Goal: Information Seeking & Learning: Check status

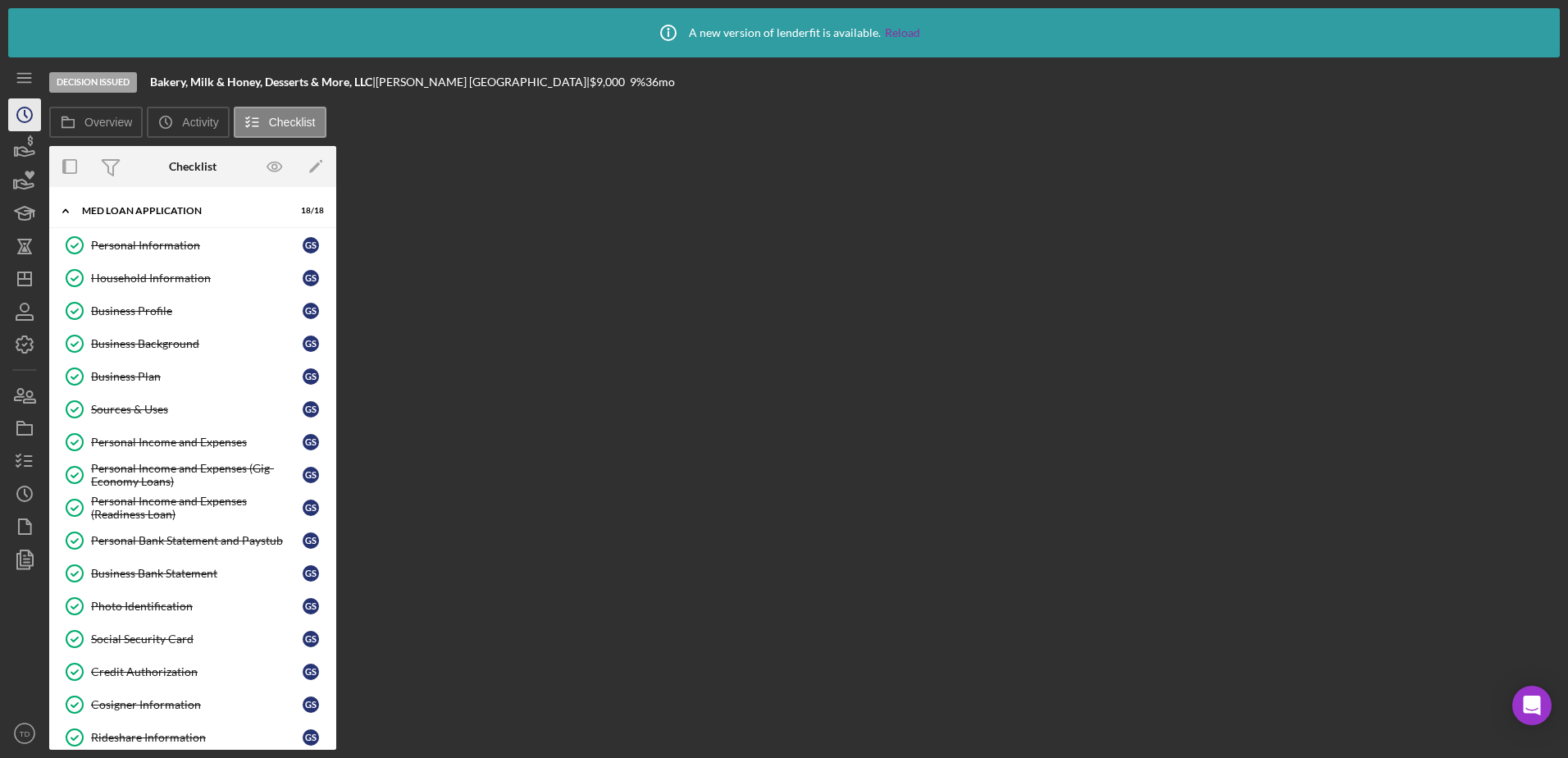
scroll to position [308, 0]
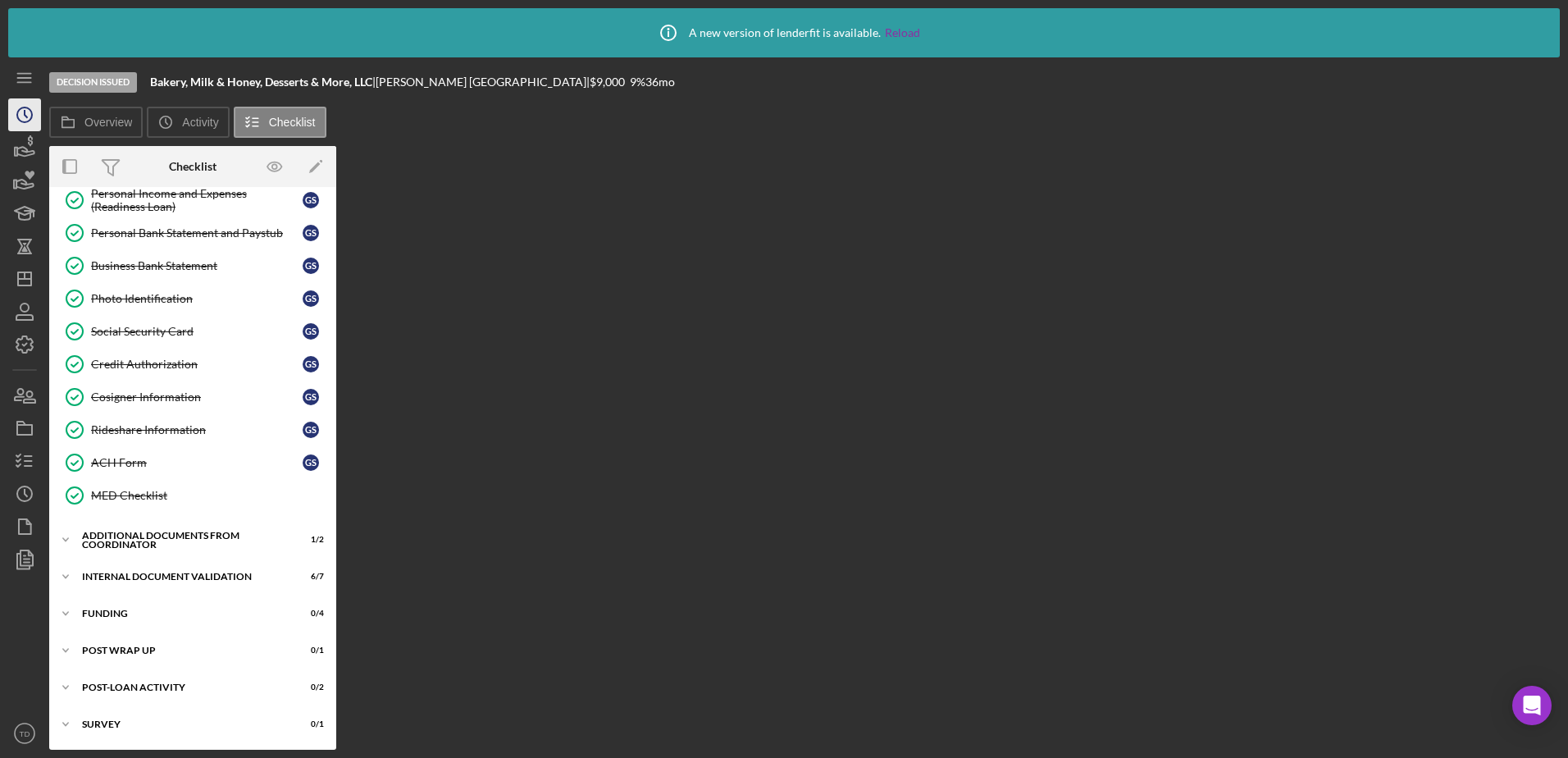
click at [28, 116] on icon "Icon/History" at bounding box center [25, 115] width 41 height 41
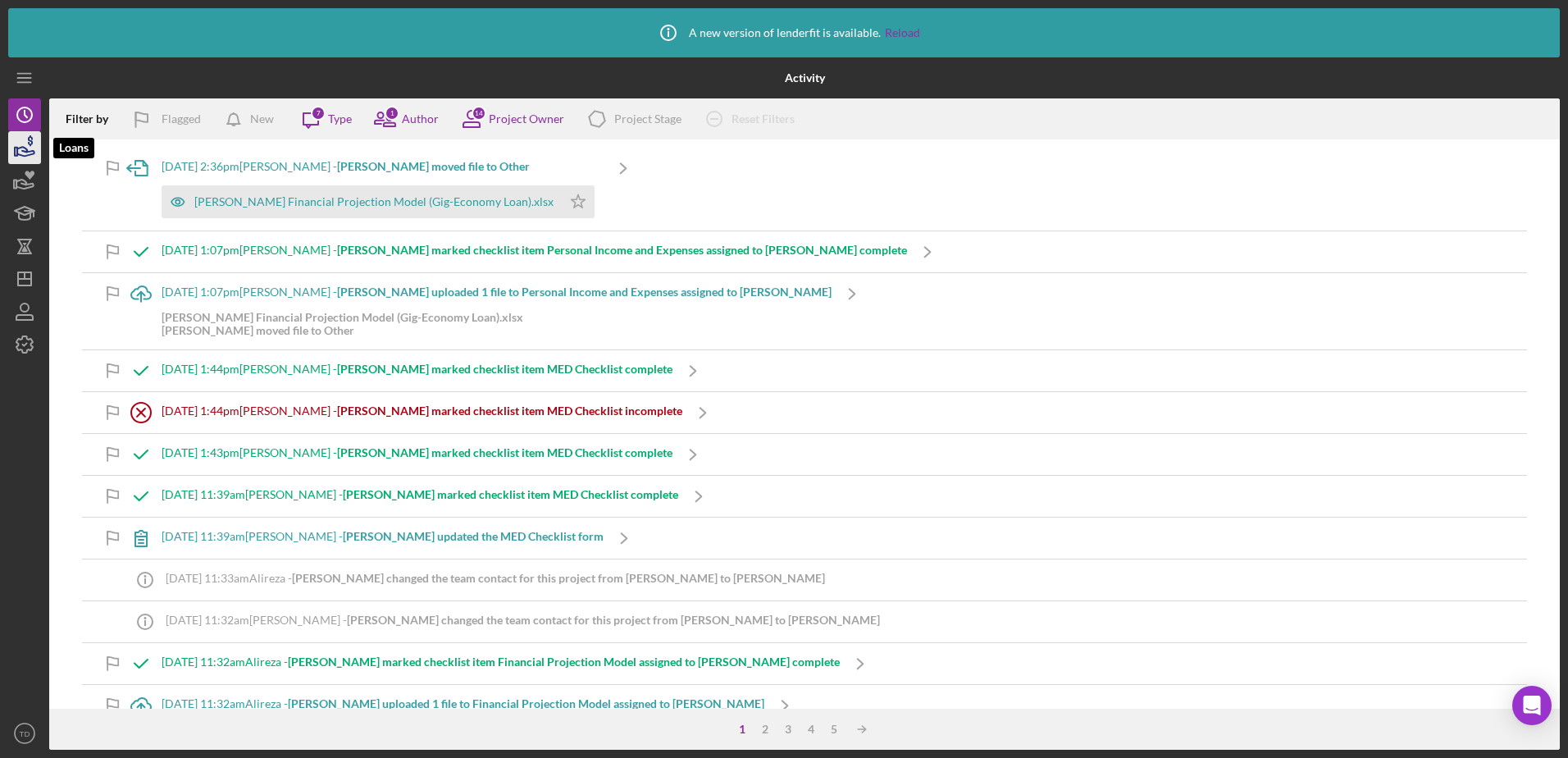
click at [31, 154] on icon "button" at bounding box center [26, 151] width 18 height 9
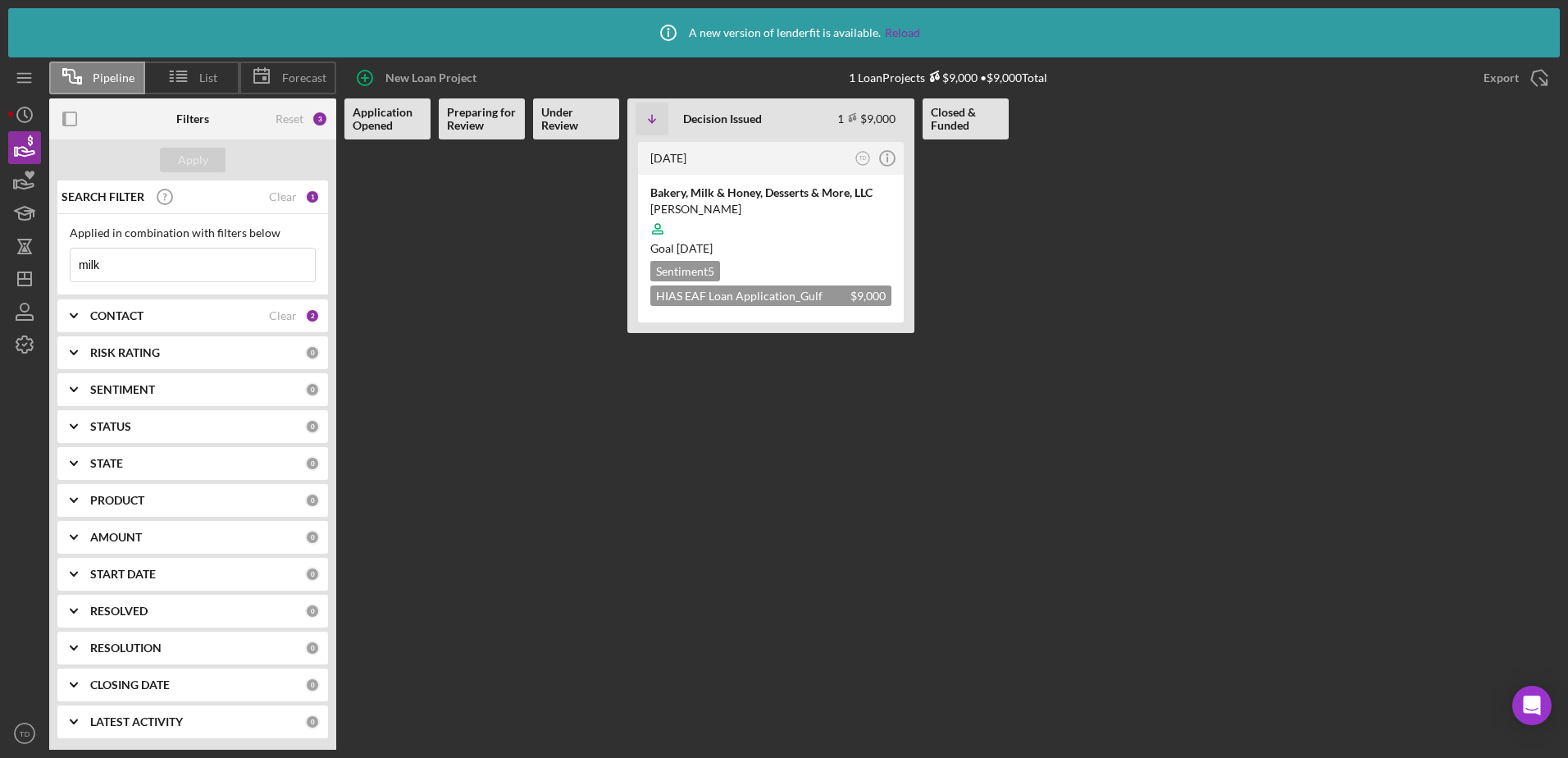
click at [188, 281] on input "milk" at bounding box center [192, 265] width 244 height 33
click at [163, 267] on input "milk" at bounding box center [192, 265] width 244 height 33
drag, startPoint x: 163, startPoint y: 267, endPoint x: -80, endPoint y: 231, distance: 245.7
click at [0, 231] on html "Icon/Info A new version of lenderfit is available. Reload Pipeline List Forecas…" at bounding box center [784, 379] width 1568 height 758
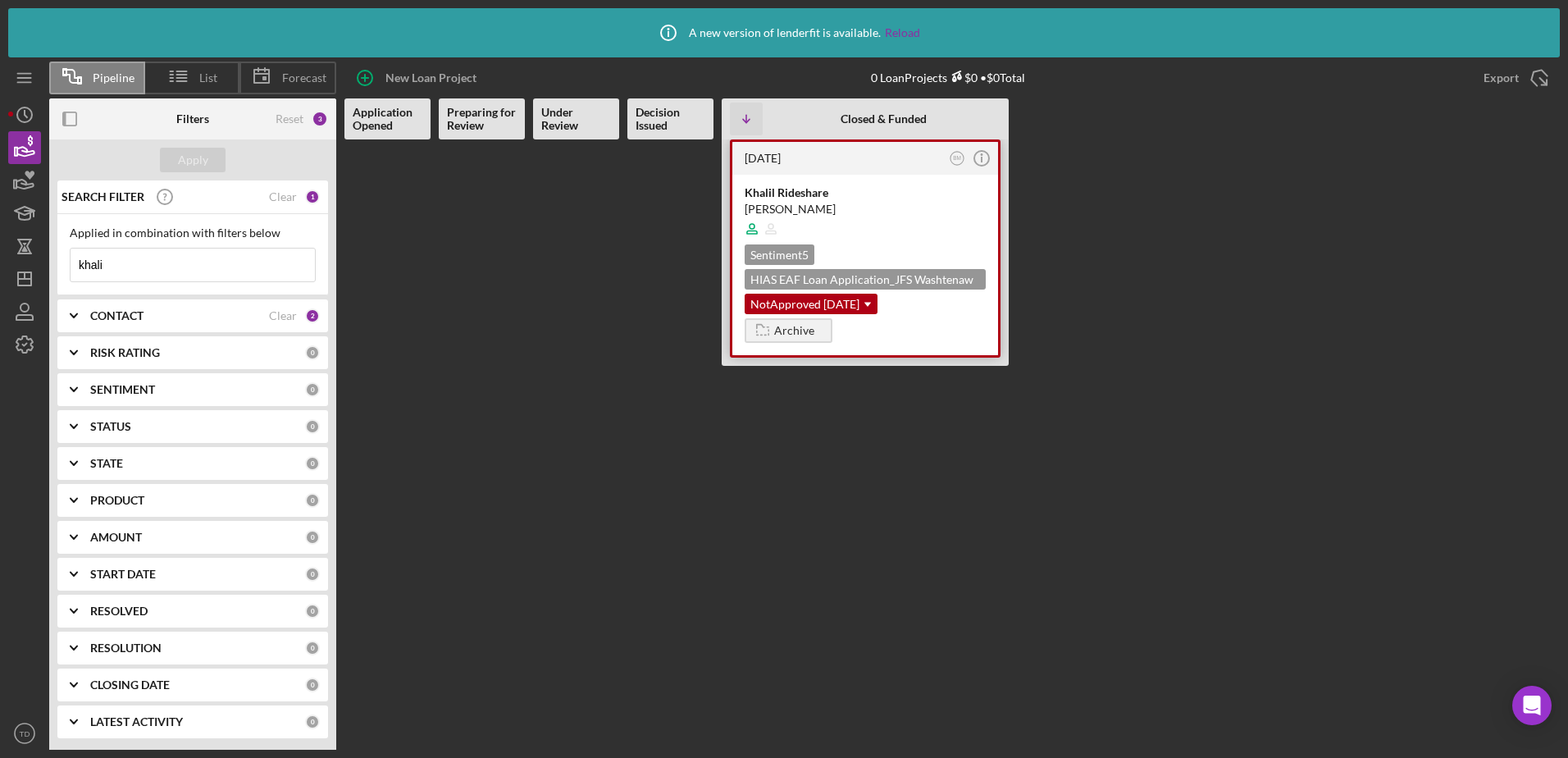
type input "khali"
click at [806, 201] on div "[PERSON_NAME]" at bounding box center [865, 209] width 241 height 17
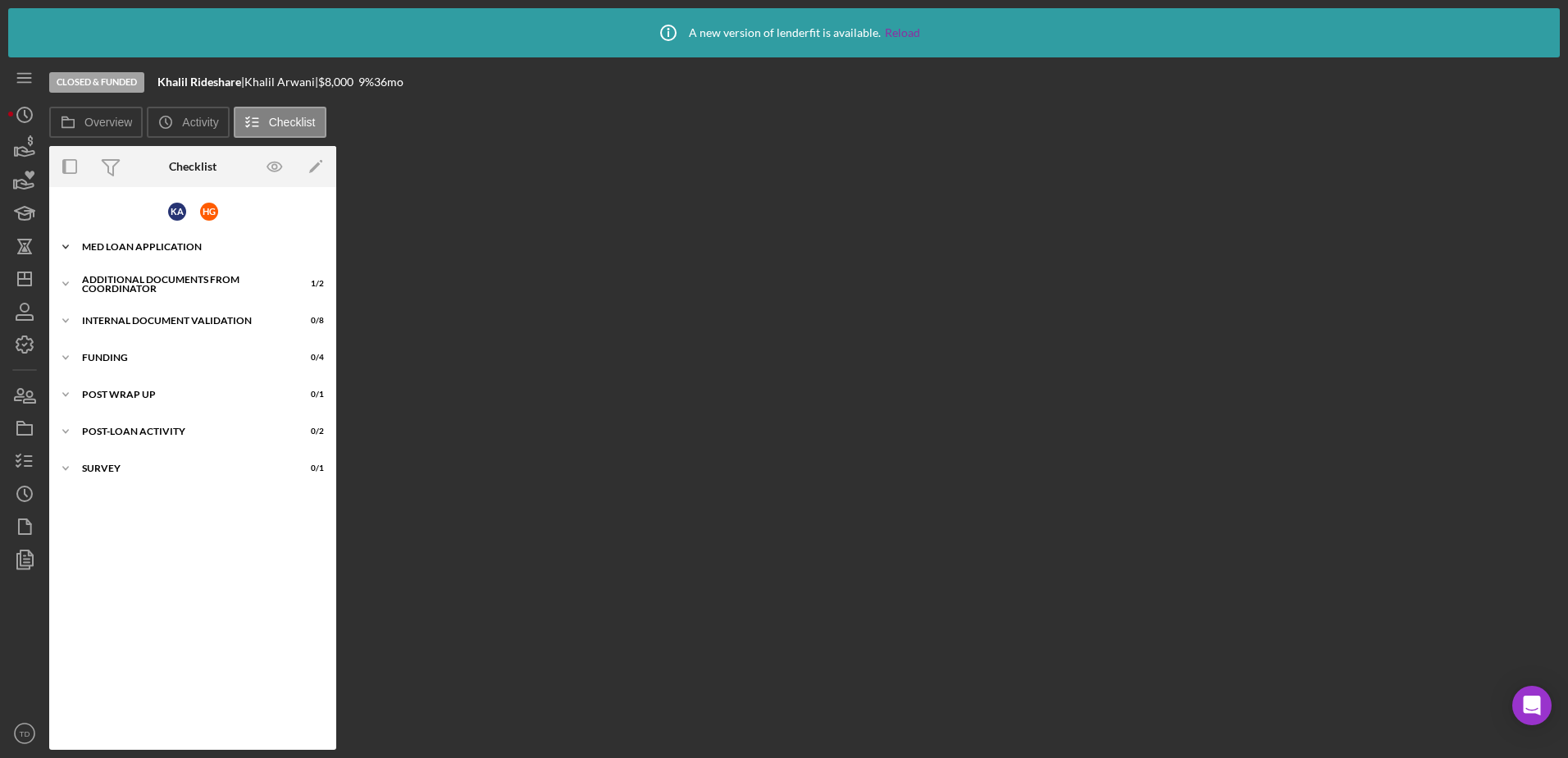
click at [184, 251] on div "Icon/Expander MED Loan Application 22 / 22" at bounding box center [192, 246] width 287 height 33
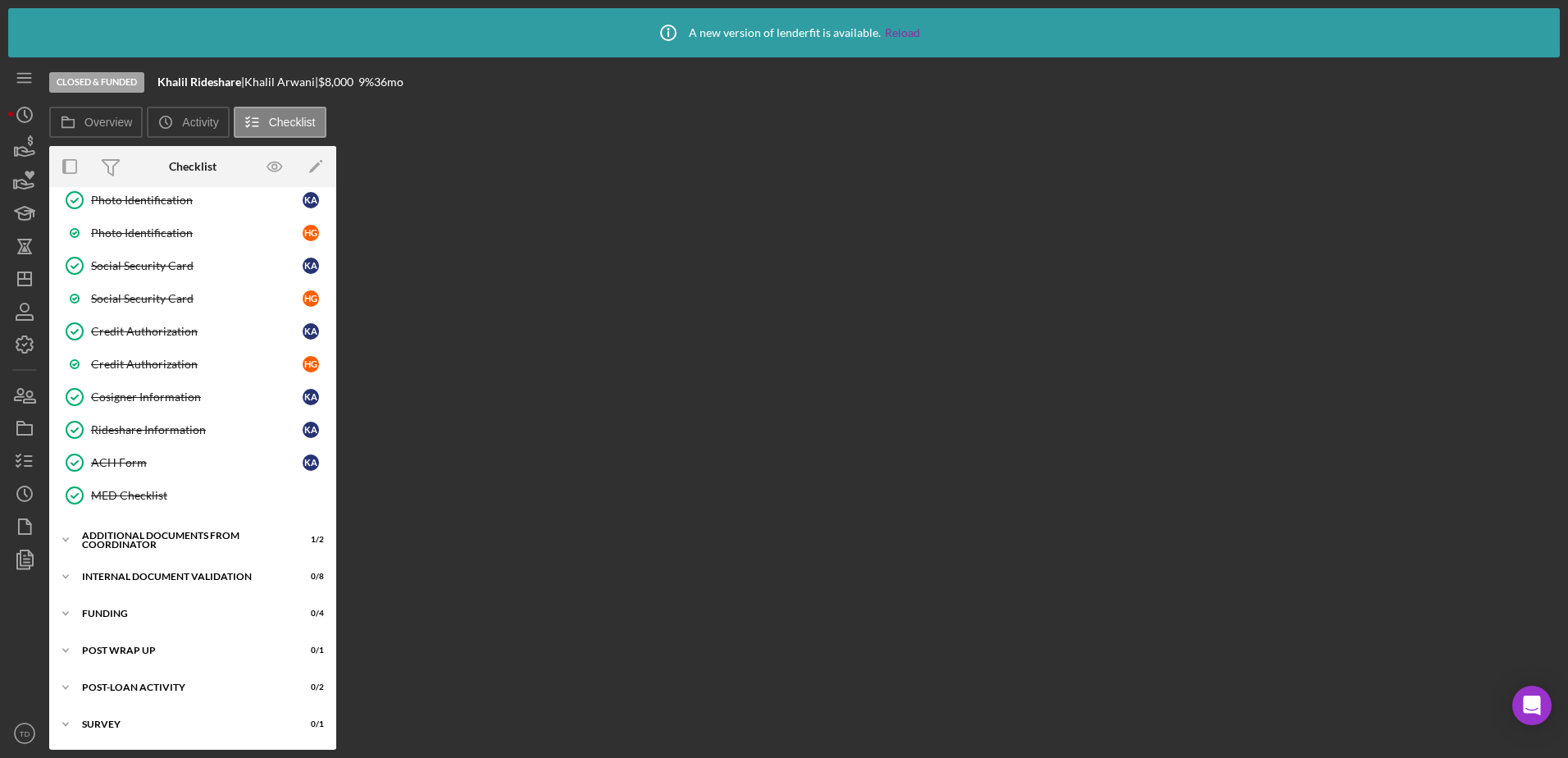
scroll to position [474, 0]
click at [146, 539] on div "Additional Documents from Coordinator" at bounding box center [199, 540] width 234 height 10
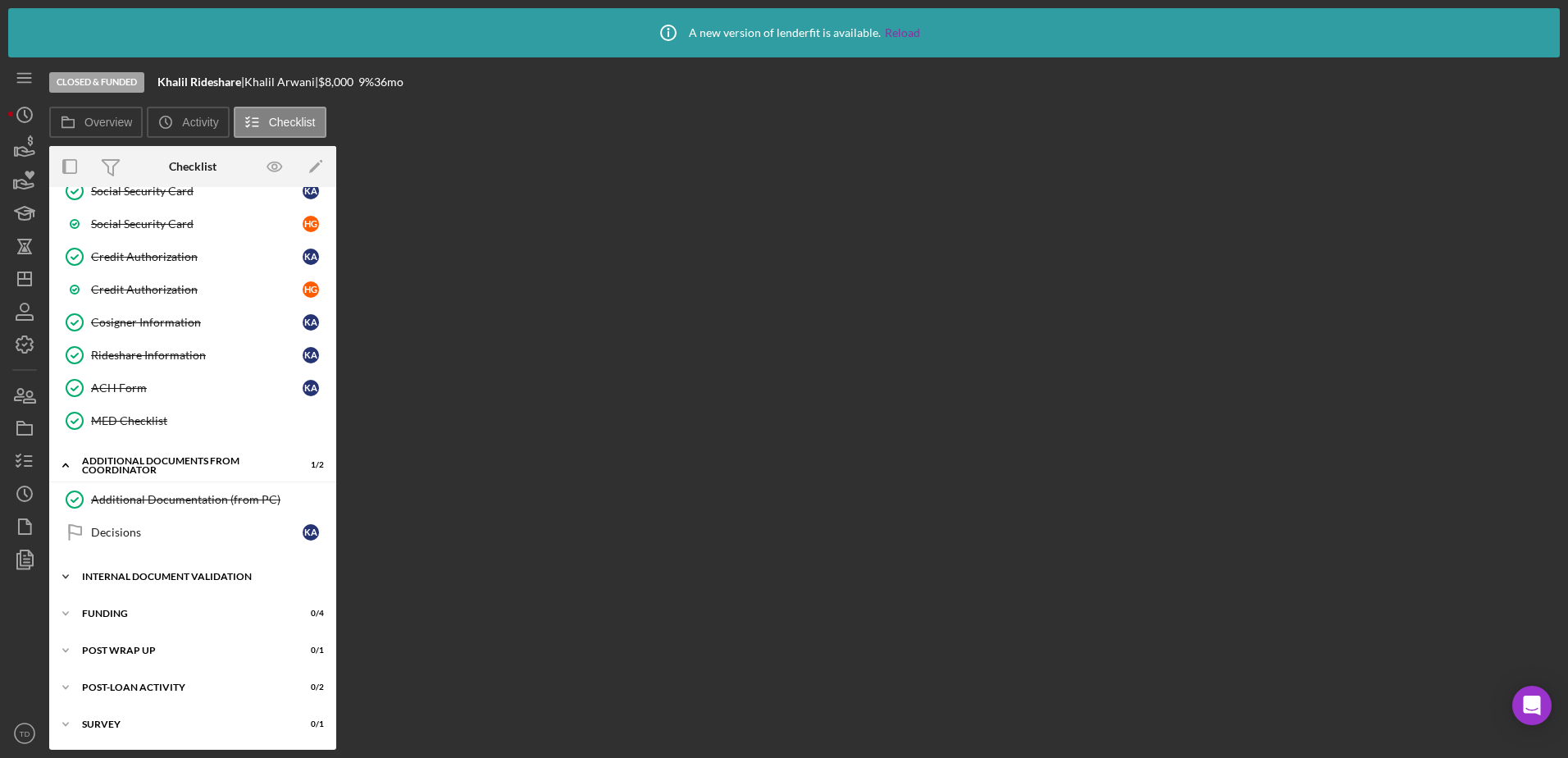
click at [158, 579] on div "Internal Document Validation" at bounding box center [199, 576] width 234 height 10
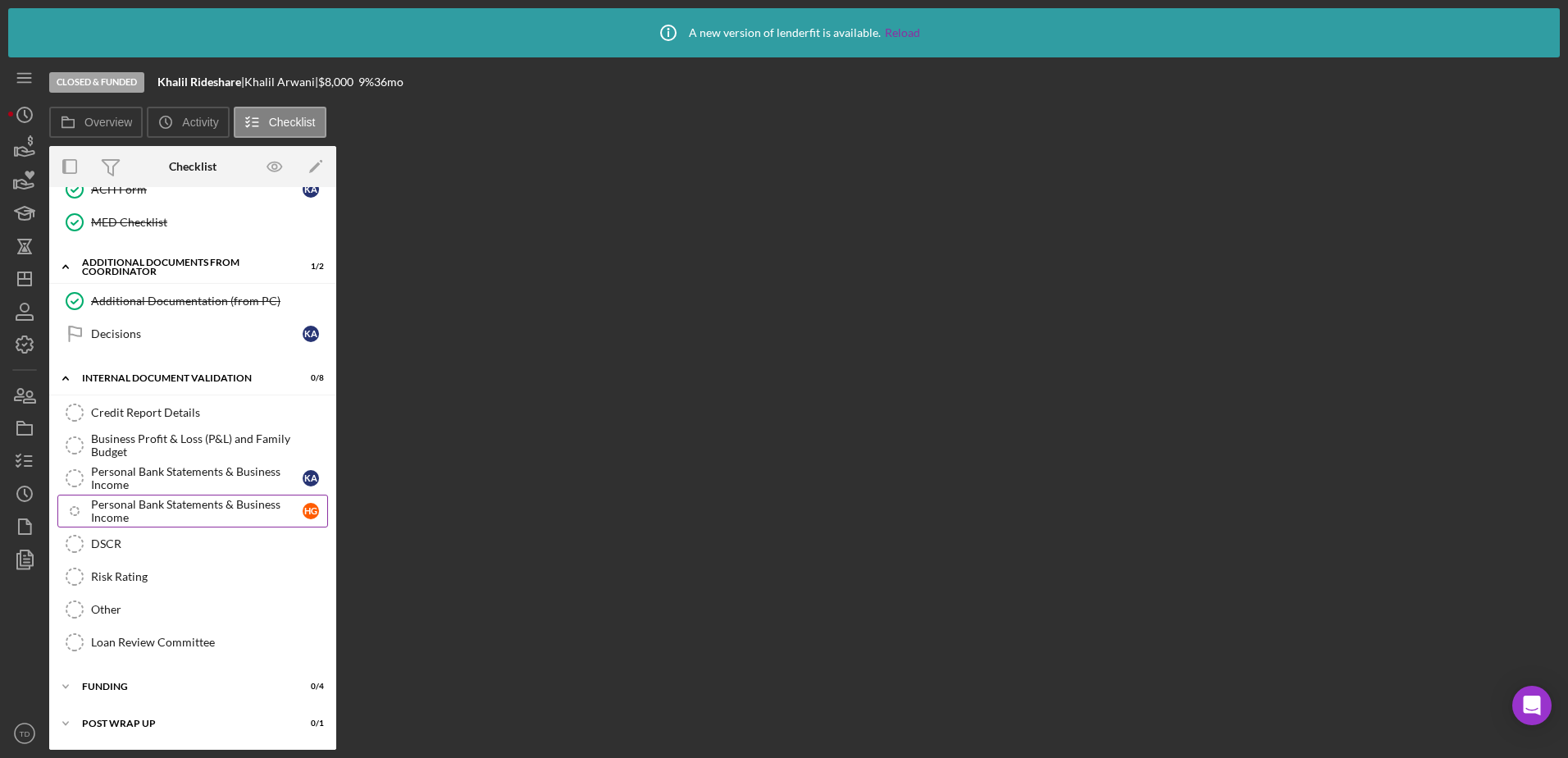
scroll to position [749, 0]
click at [161, 413] on div "Credit Report Details" at bounding box center [209, 411] width 236 height 13
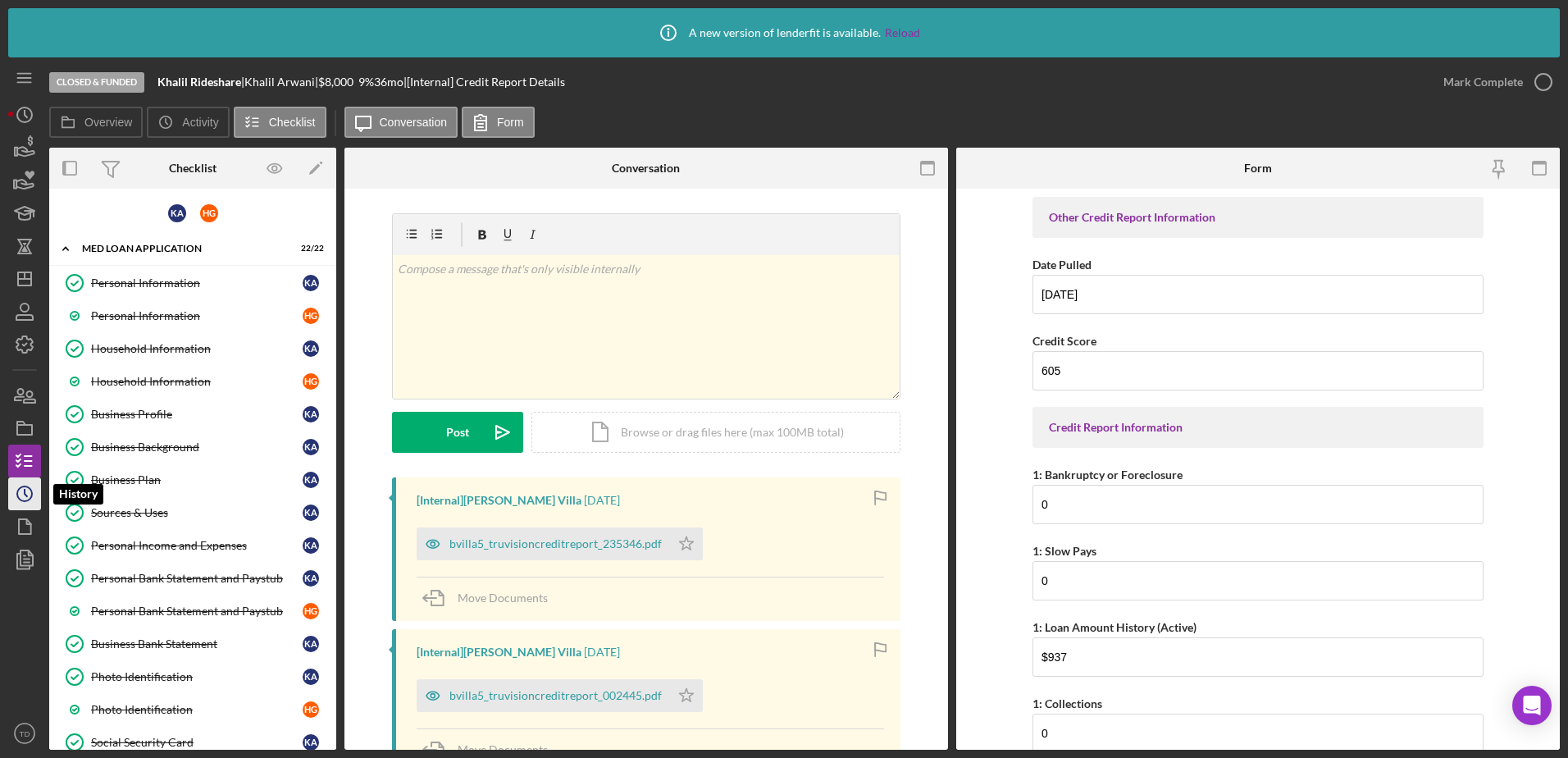
click at [32, 492] on circle "button" at bounding box center [25, 493] width 15 height 15
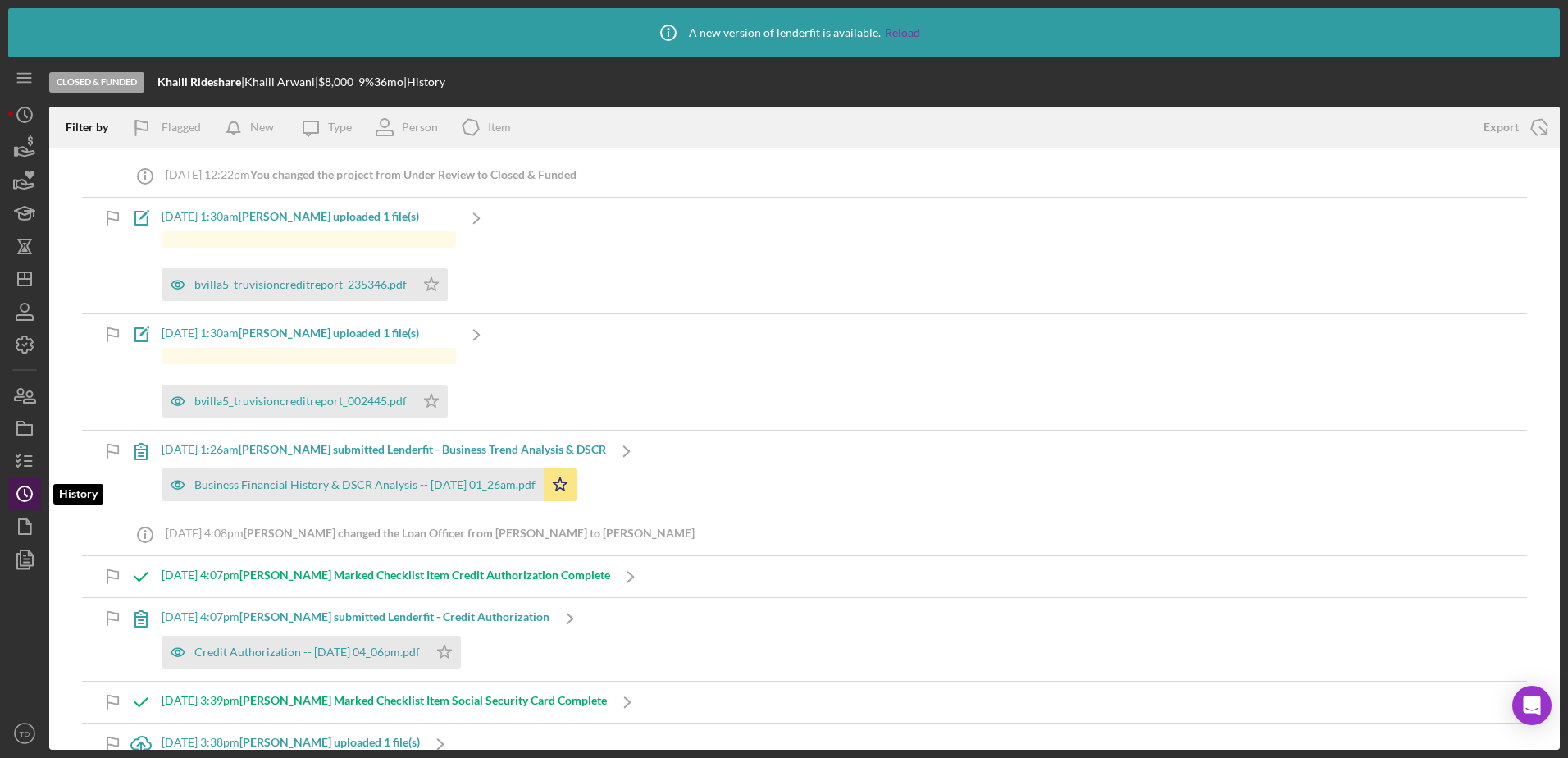
click at [32, 492] on circle "button" at bounding box center [25, 493] width 15 height 15
click at [28, 402] on icon "button" at bounding box center [29, 396] width 11 height 11
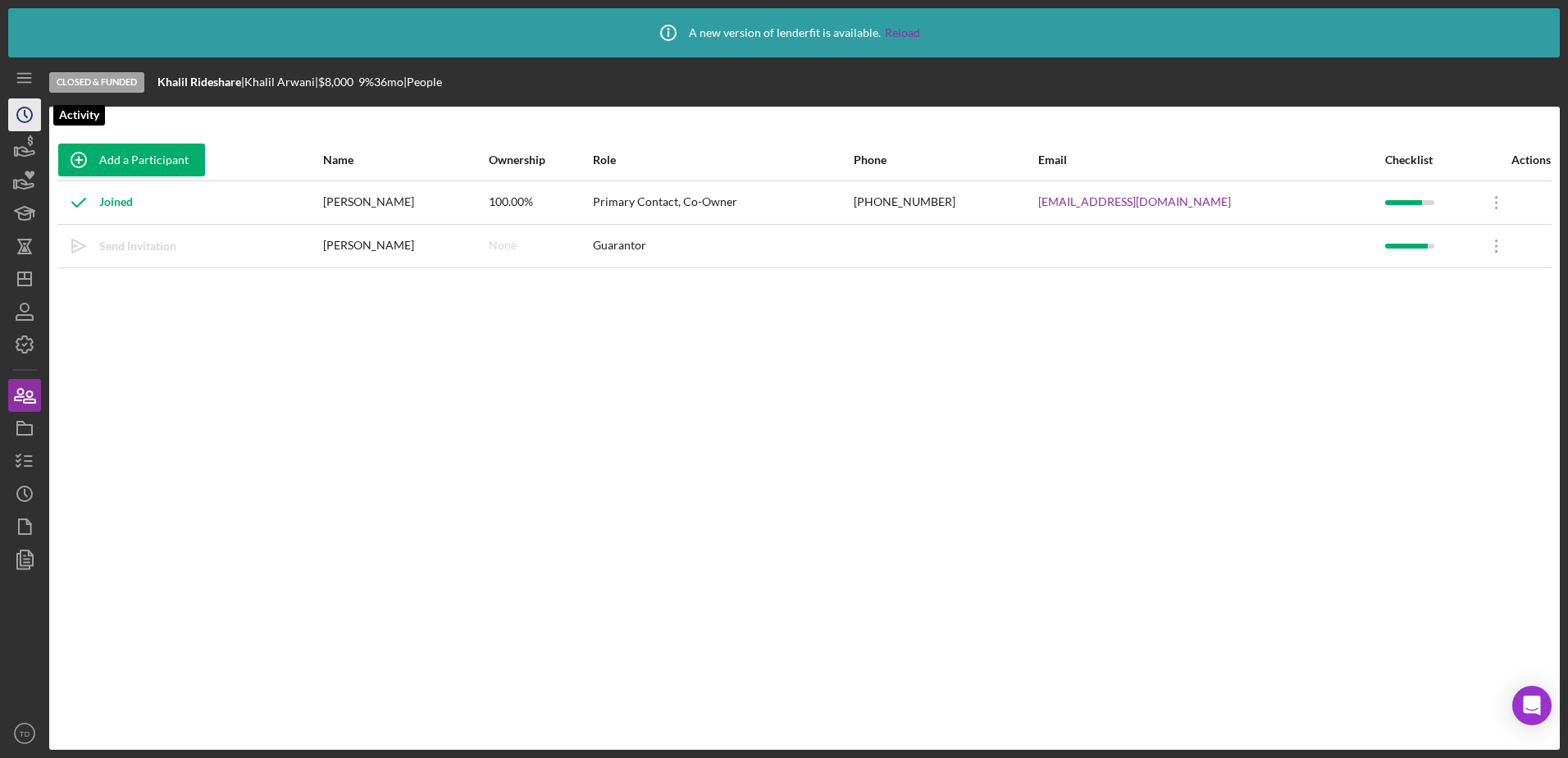
click at [26, 112] on icon "Icon/History" at bounding box center [25, 115] width 41 height 41
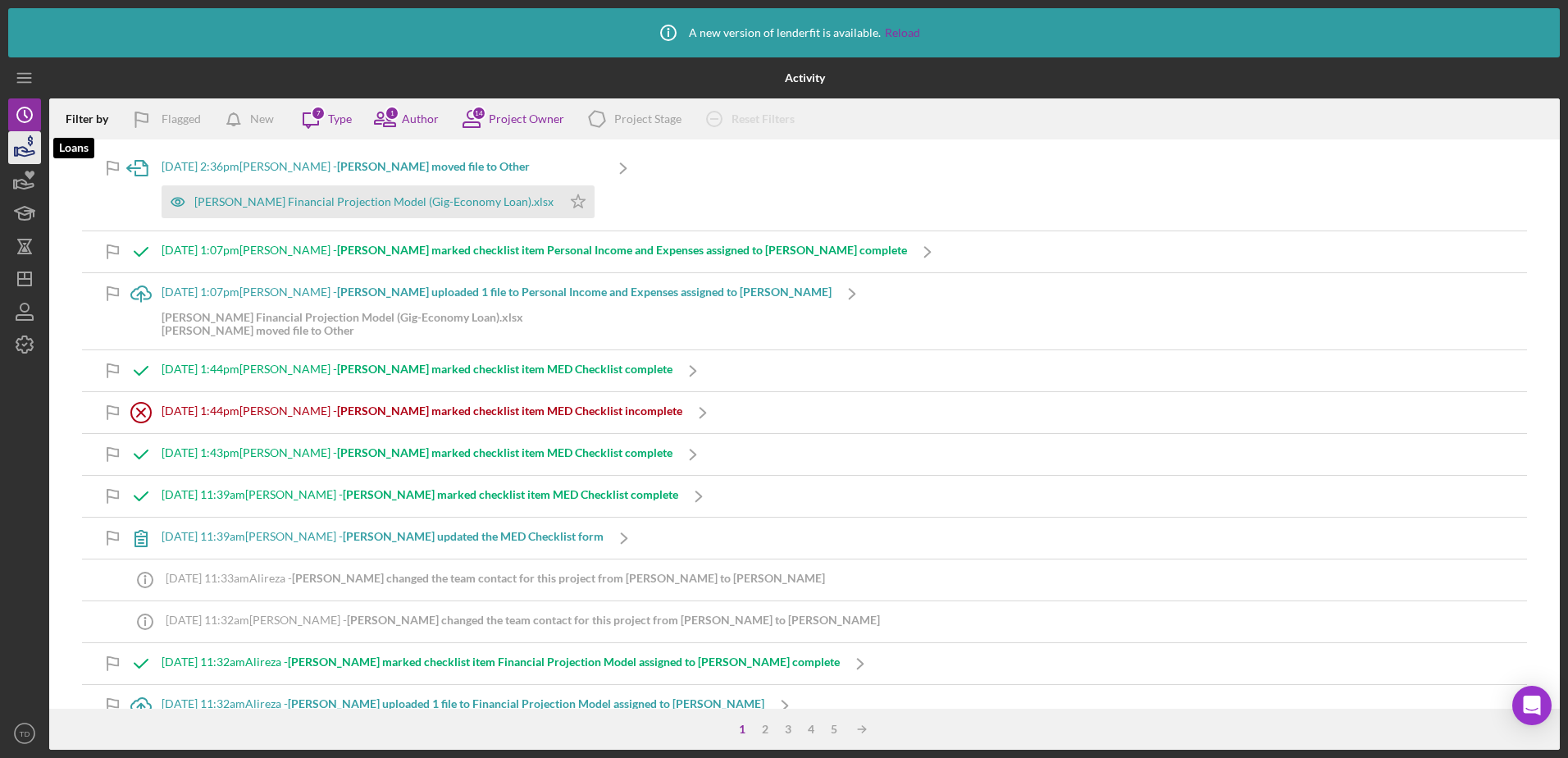
click at [27, 146] on icon "button" at bounding box center [25, 147] width 41 height 41
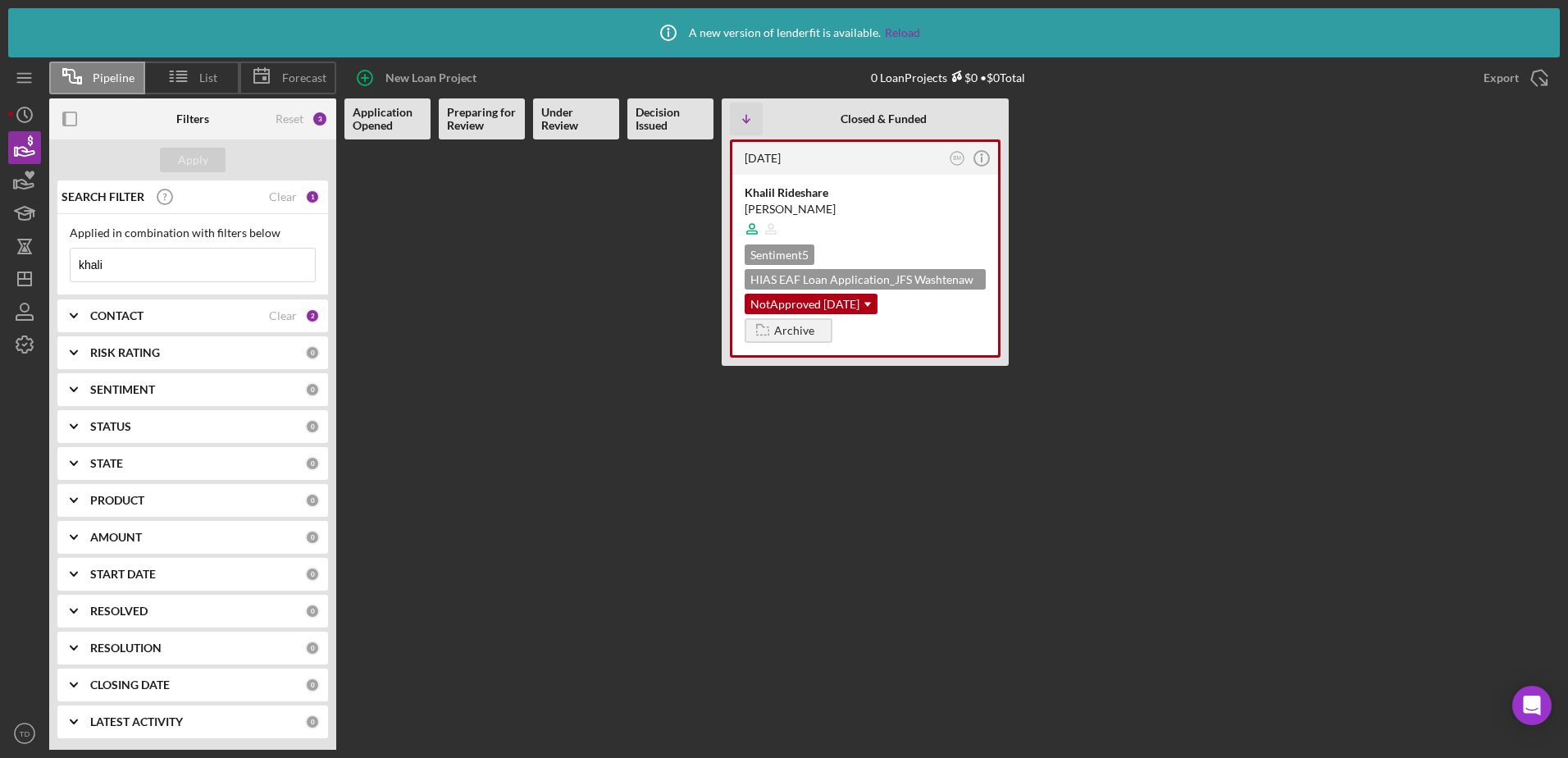
click at [186, 264] on input "khali" at bounding box center [192, 265] width 244 height 33
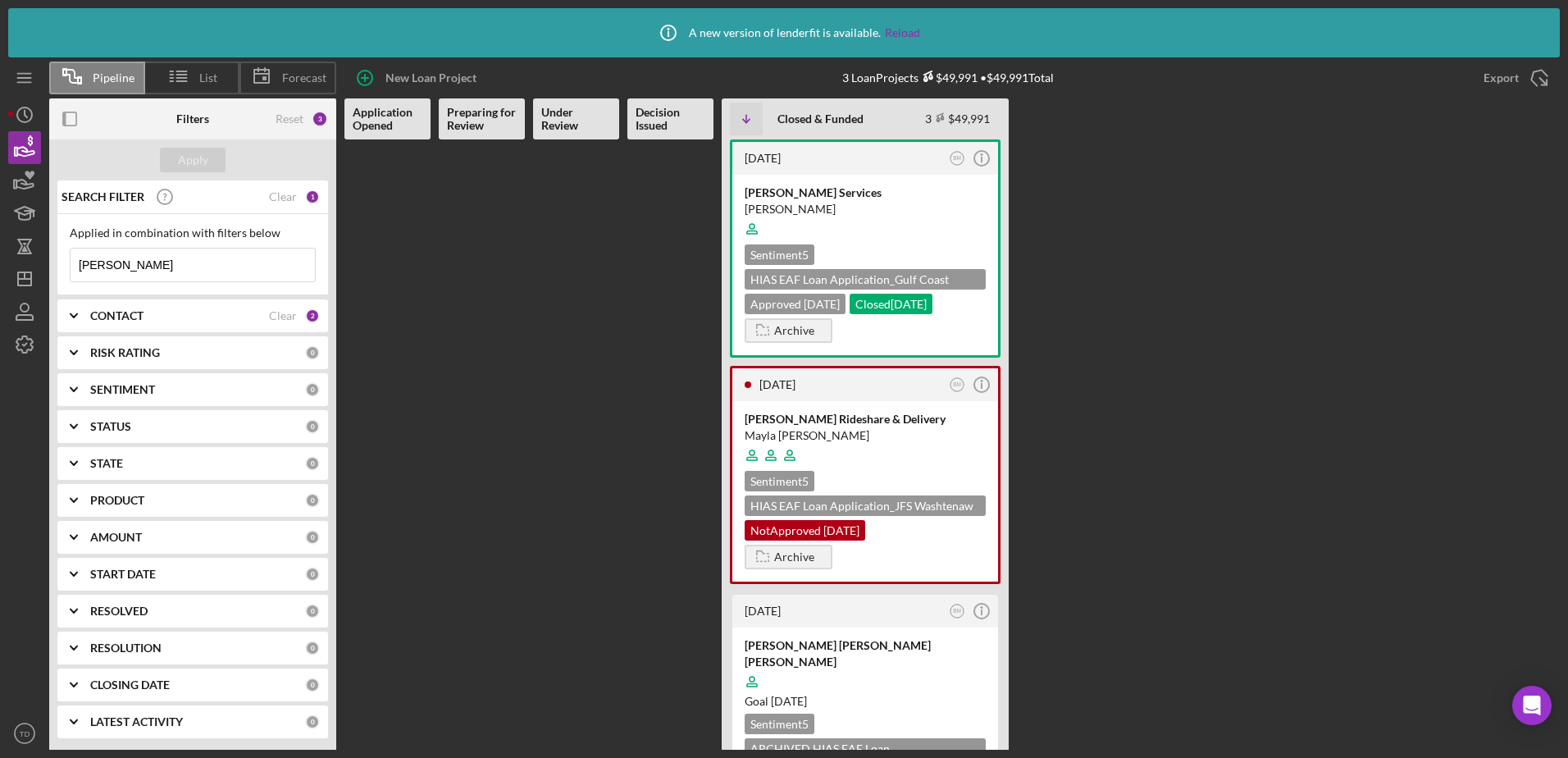
type input "[PERSON_NAME]"
click at [219, 320] on div "CONTACT" at bounding box center [179, 315] width 179 height 13
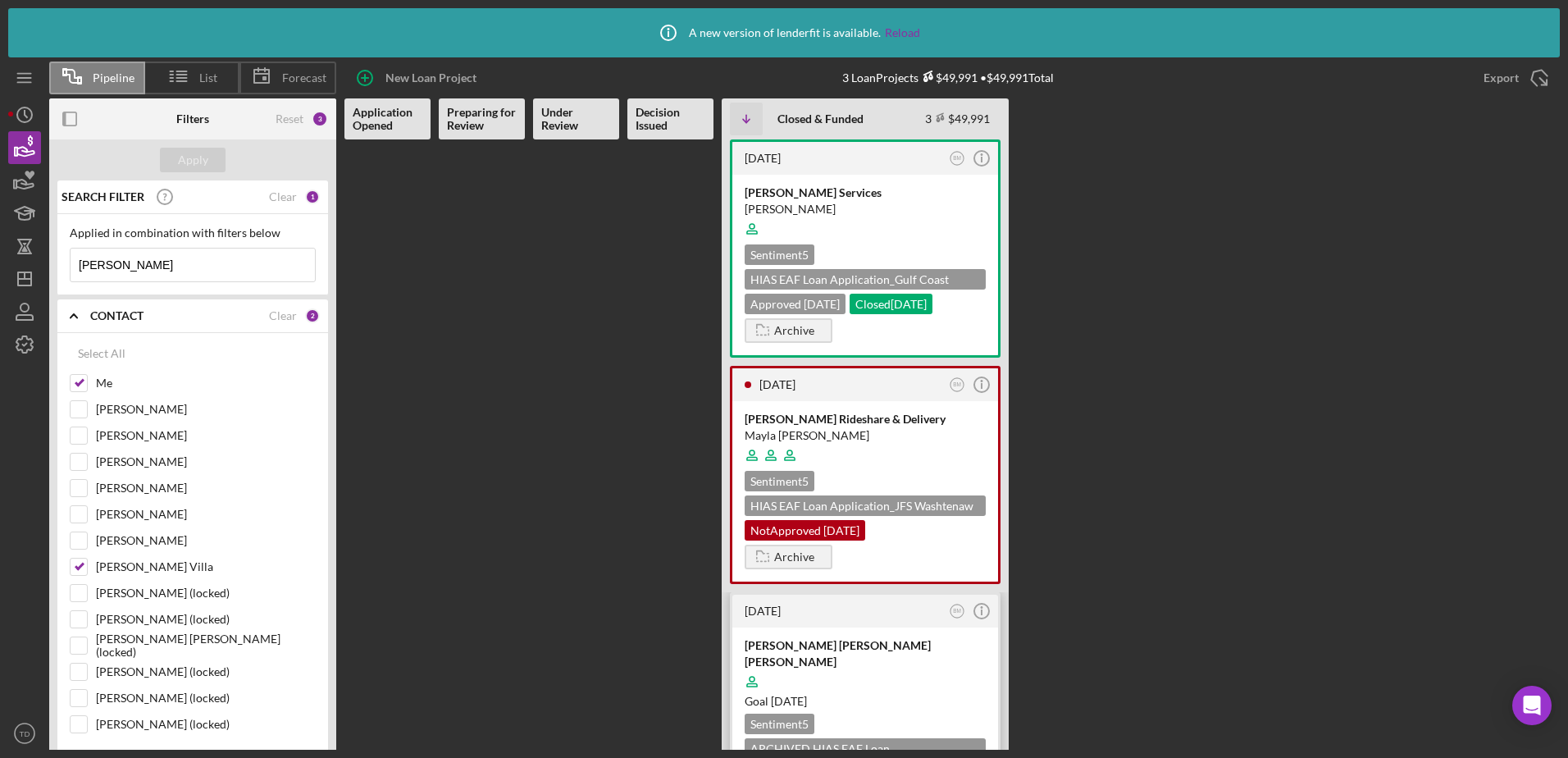
click at [785, 649] on div "[PERSON_NAME] [PERSON_NAME] [PERSON_NAME]" at bounding box center [865, 653] width 241 height 33
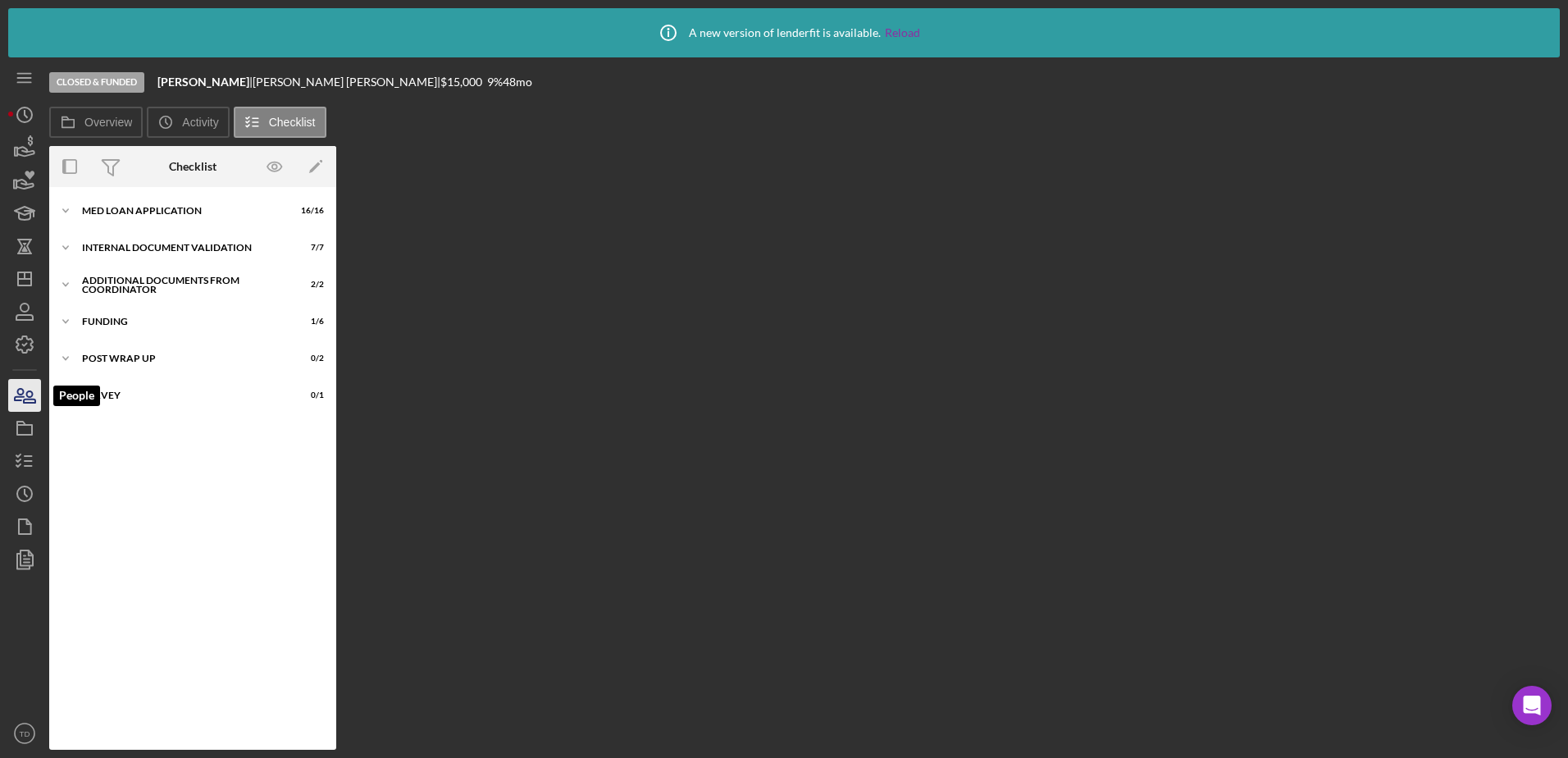
click at [26, 395] on icon "button" at bounding box center [25, 395] width 41 height 41
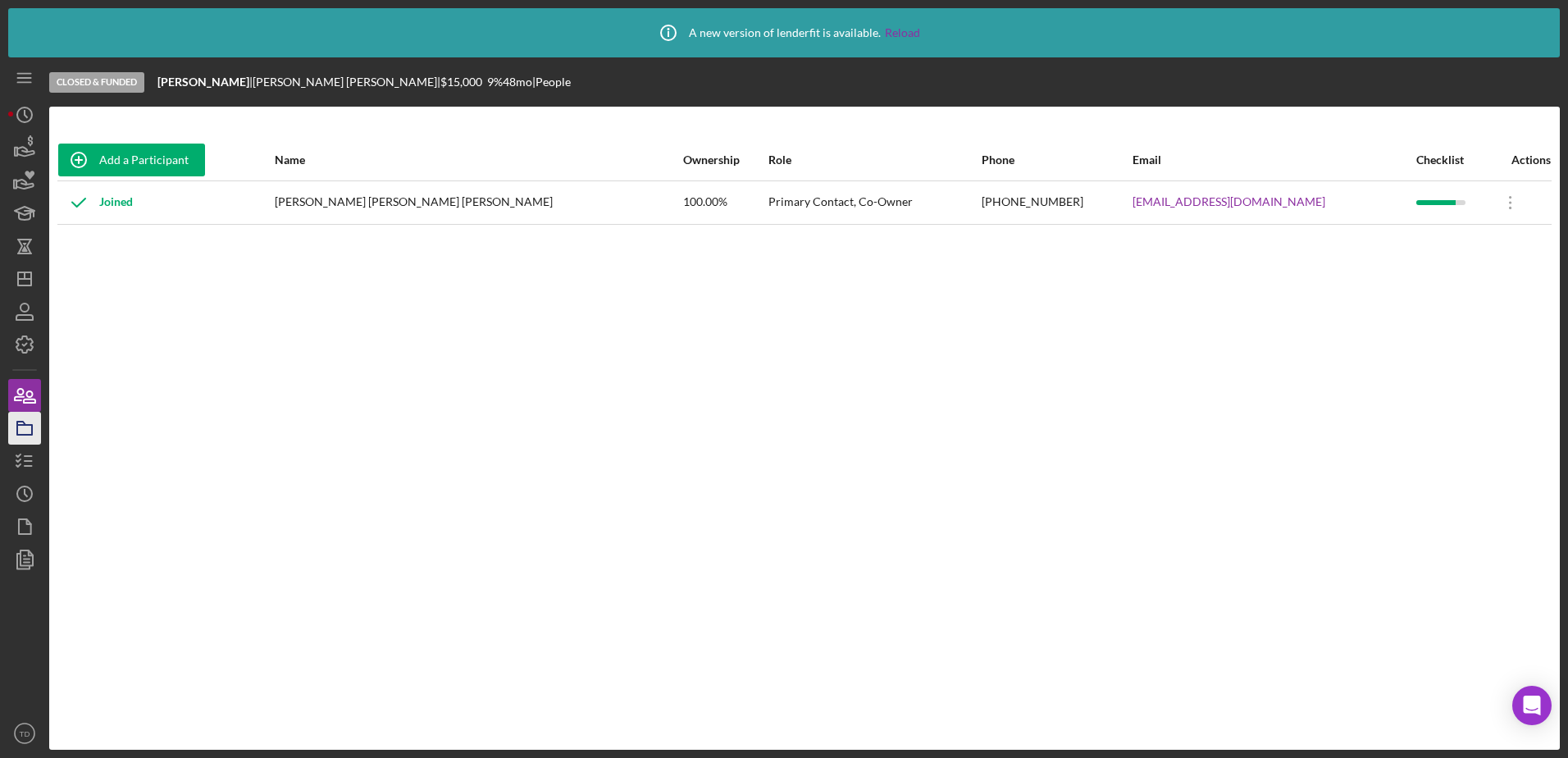
click at [30, 432] on icon "button" at bounding box center [25, 428] width 41 height 41
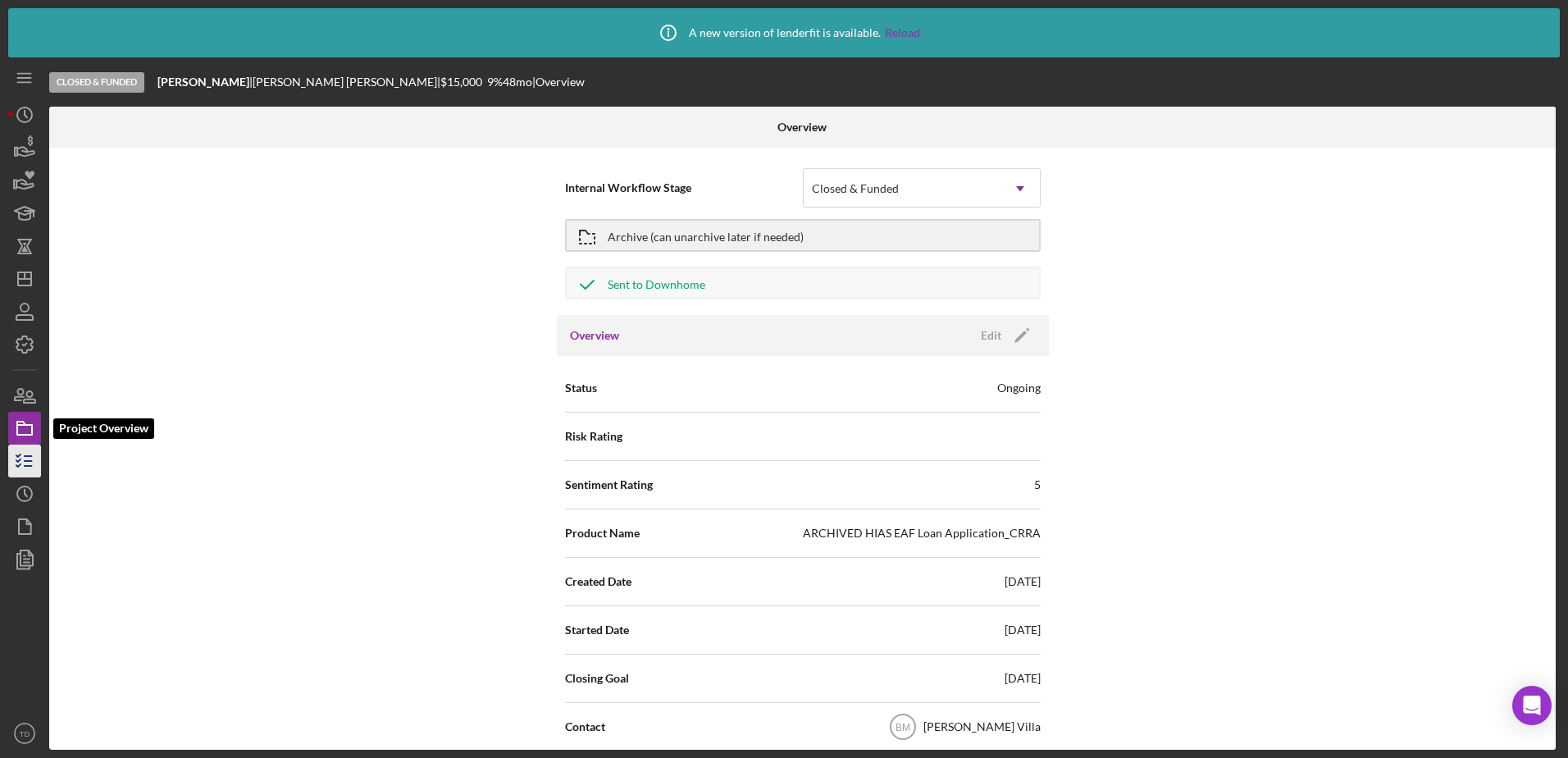
click at [18, 460] on polyline "button" at bounding box center [19, 461] width 4 height 3
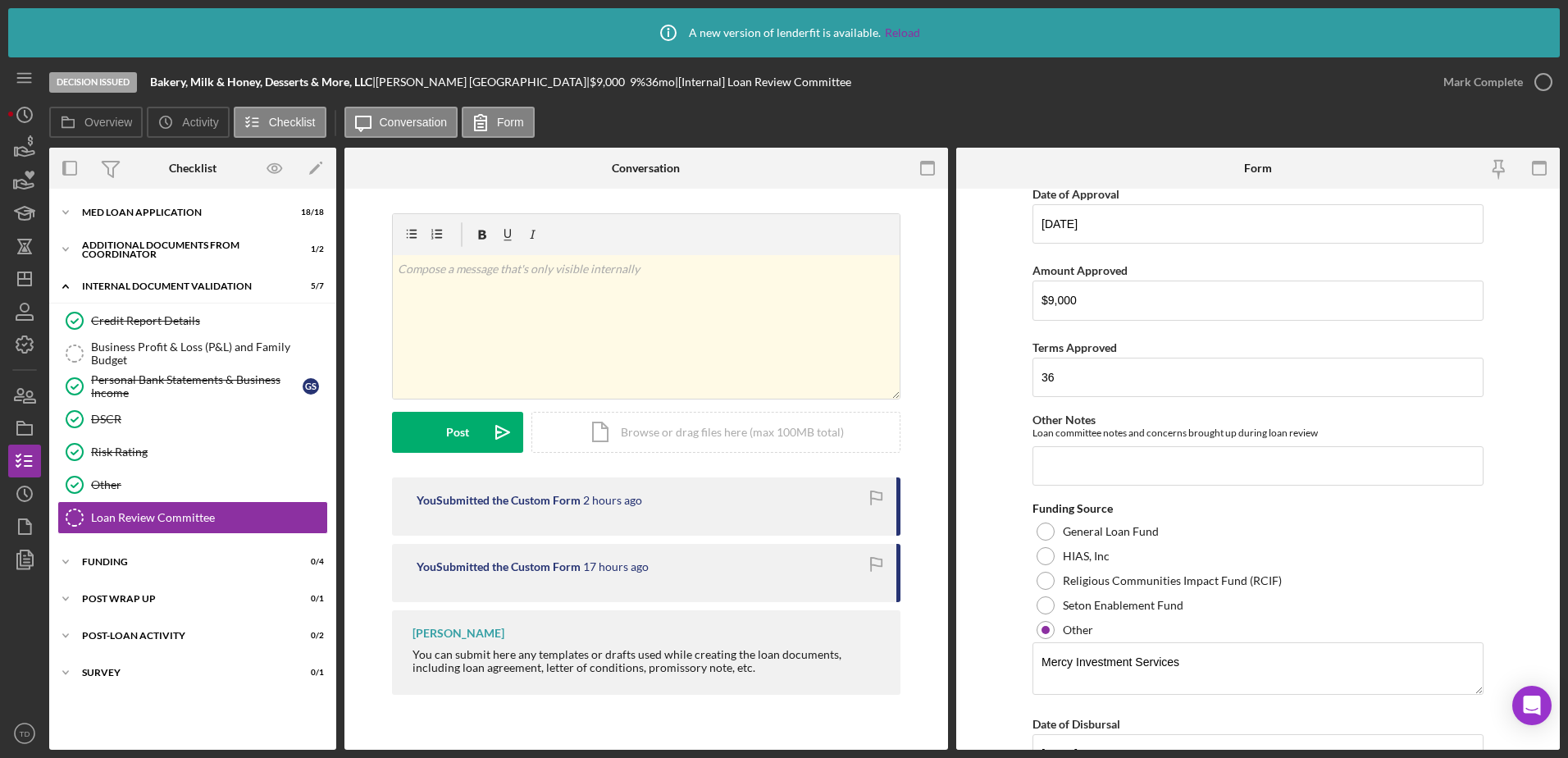
scroll to position [395, 0]
click at [18, 143] on icon "button" at bounding box center [25, 147] width 41 height 41
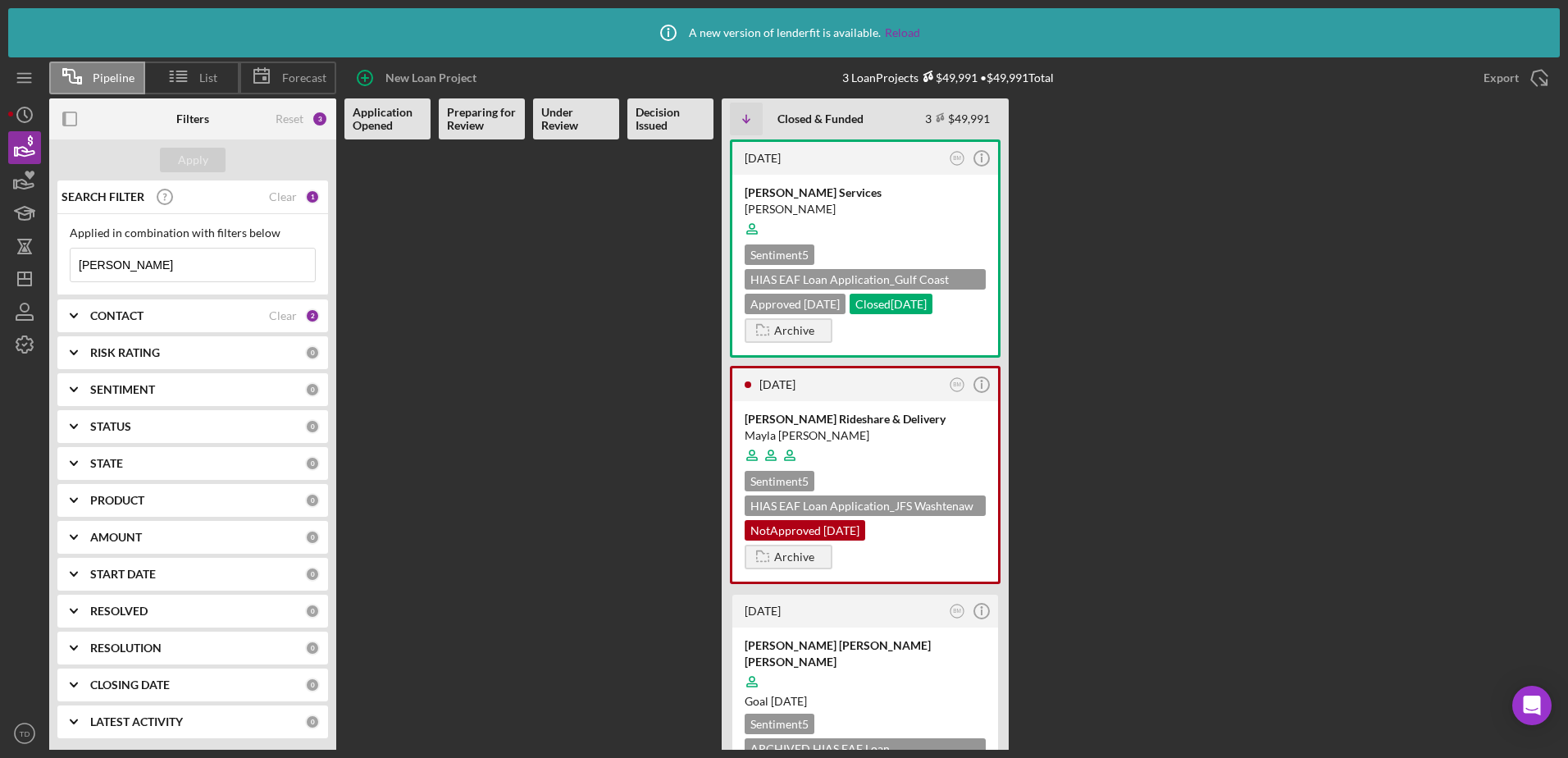
click at [137, 270] on input "[PERSON_NAME]" at bounding box center [192, 265] width 244 height 33
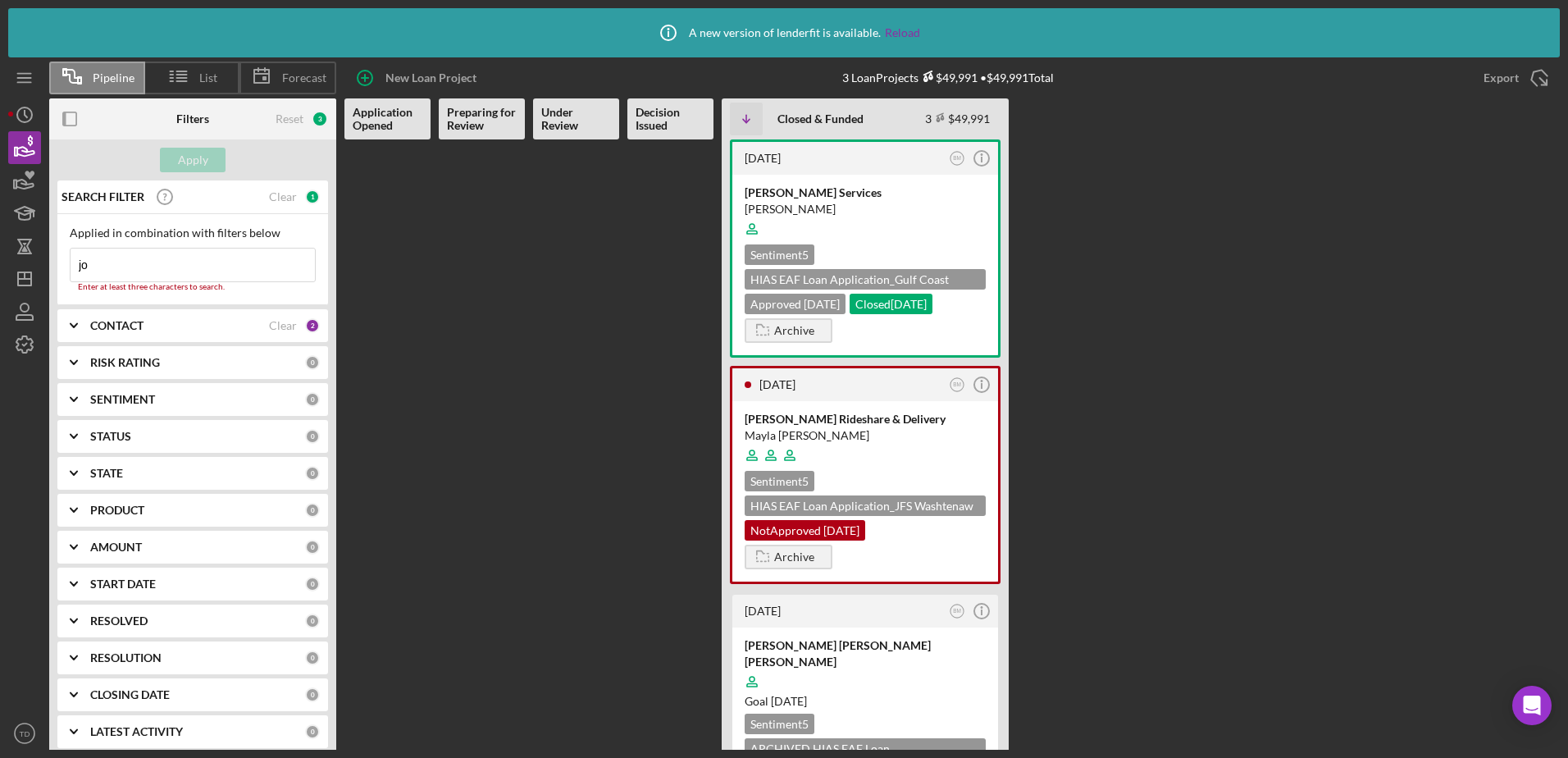
type input "j"
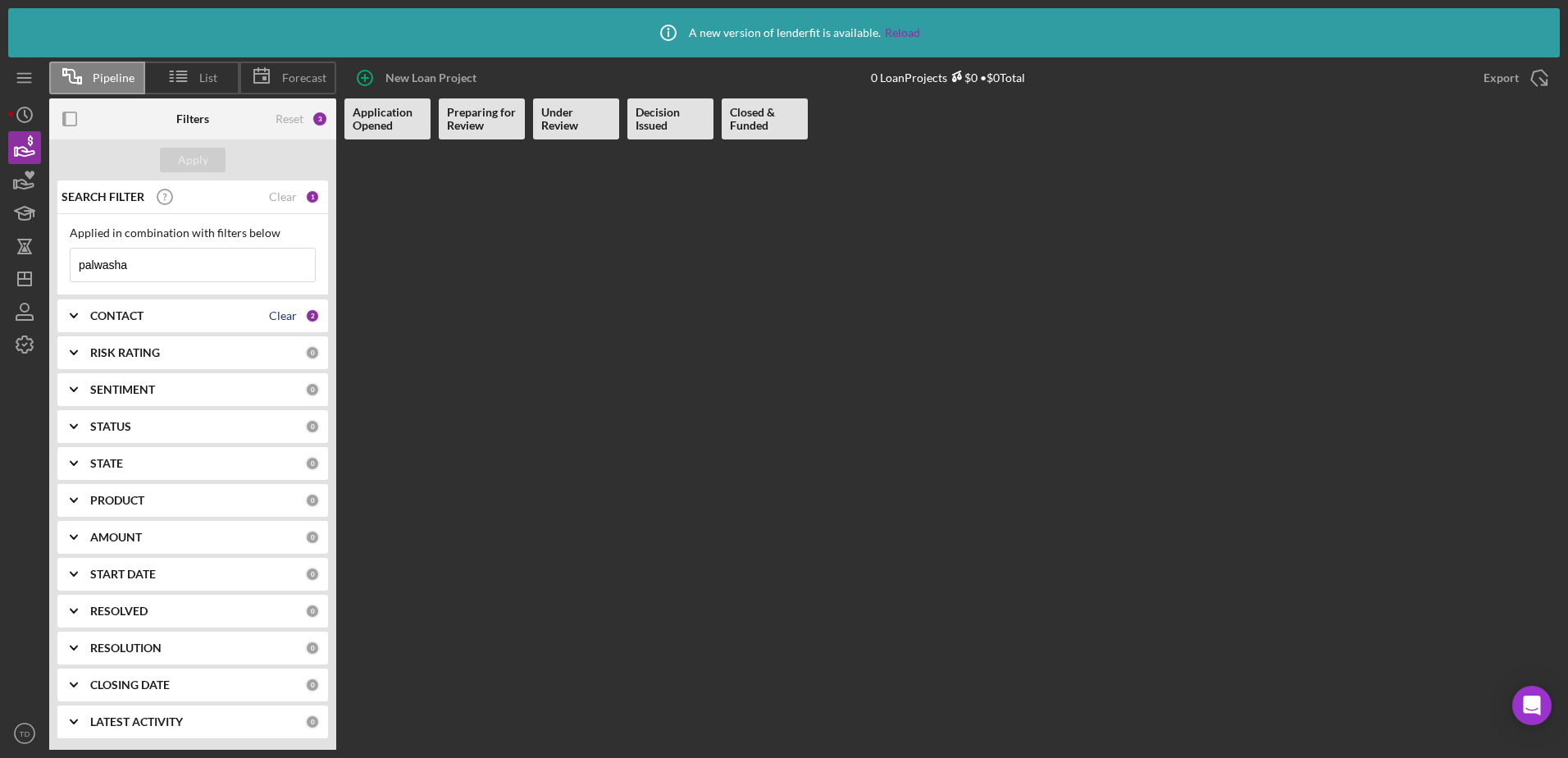
type input "palwasha"
click at [281, 311] on div "Clear" at bounding box center [283, 315] width 28 height 13
click at [179, 266] on input "palwasha" at bounding box center [192, 265] width 244 height 33
click at [195, 154] on div "Apply" at bounding box center [193, 160] width 30 height 25
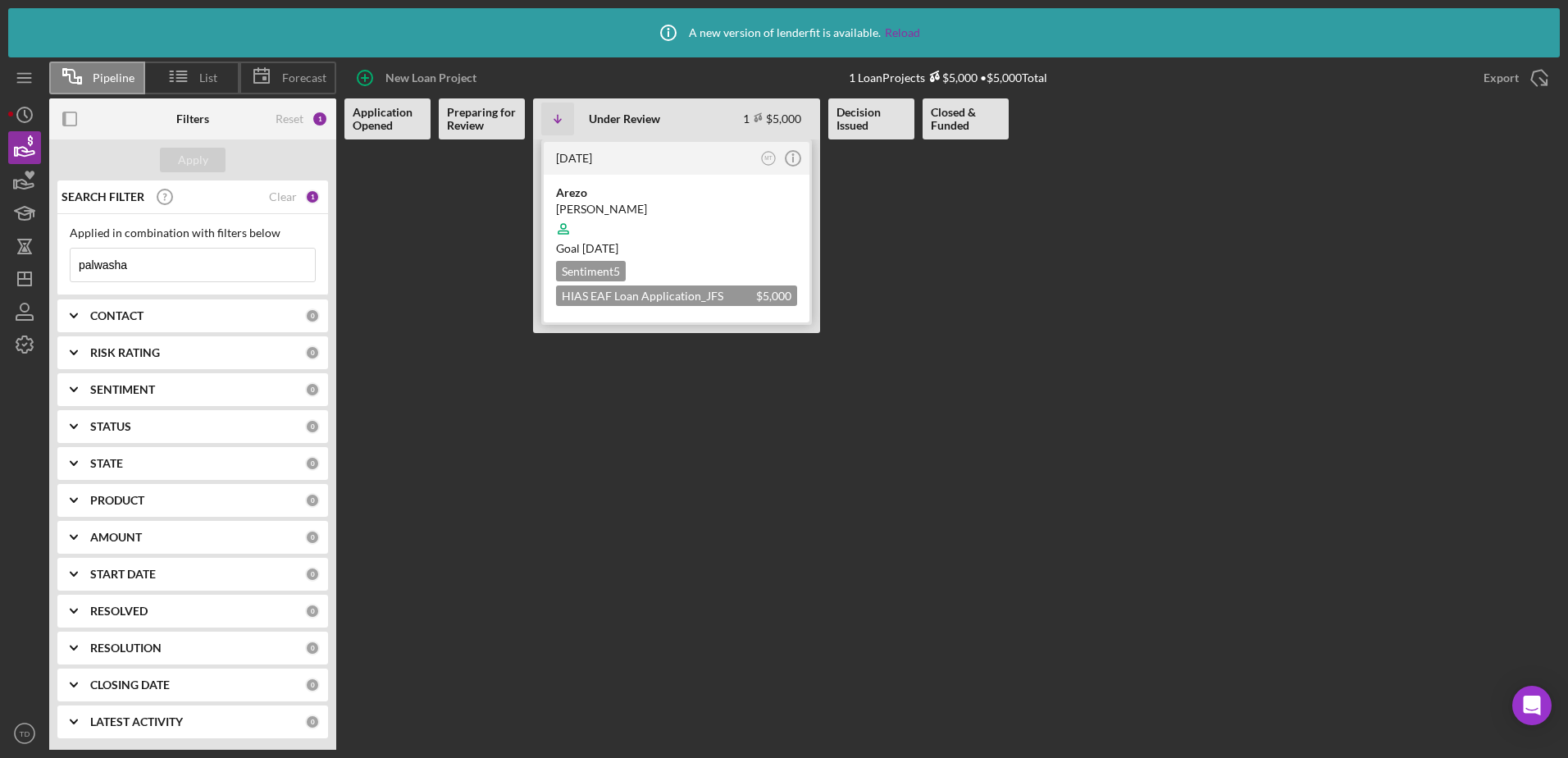
click at [616, 199] on div "Arezo" at bounding box center [676, 192] width 241 height 17
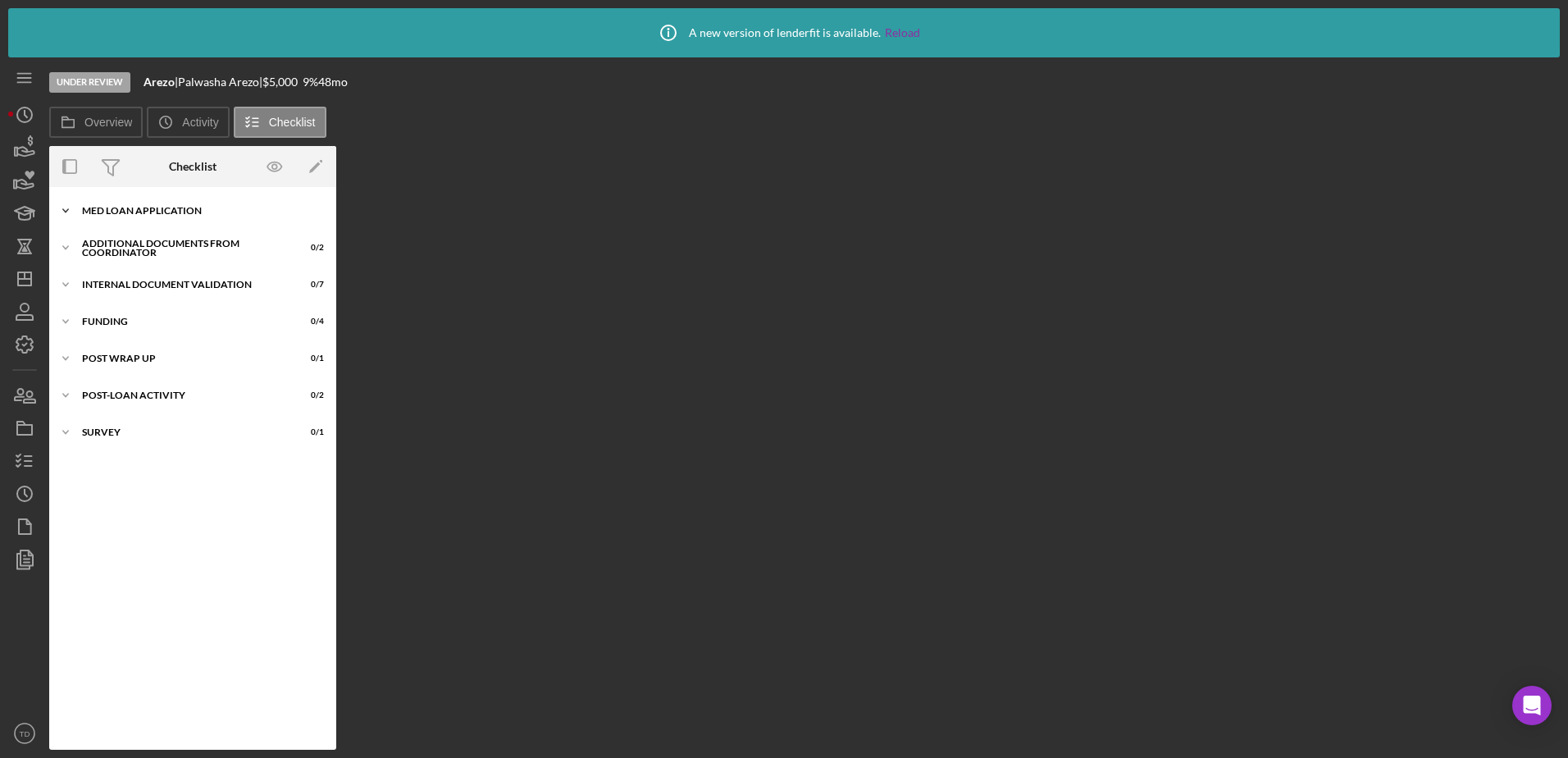
click at [190, 204] on div "Icon/Expander MED Loan Application 15 / 16" at bounding box center [192, 210] width 287 height 33
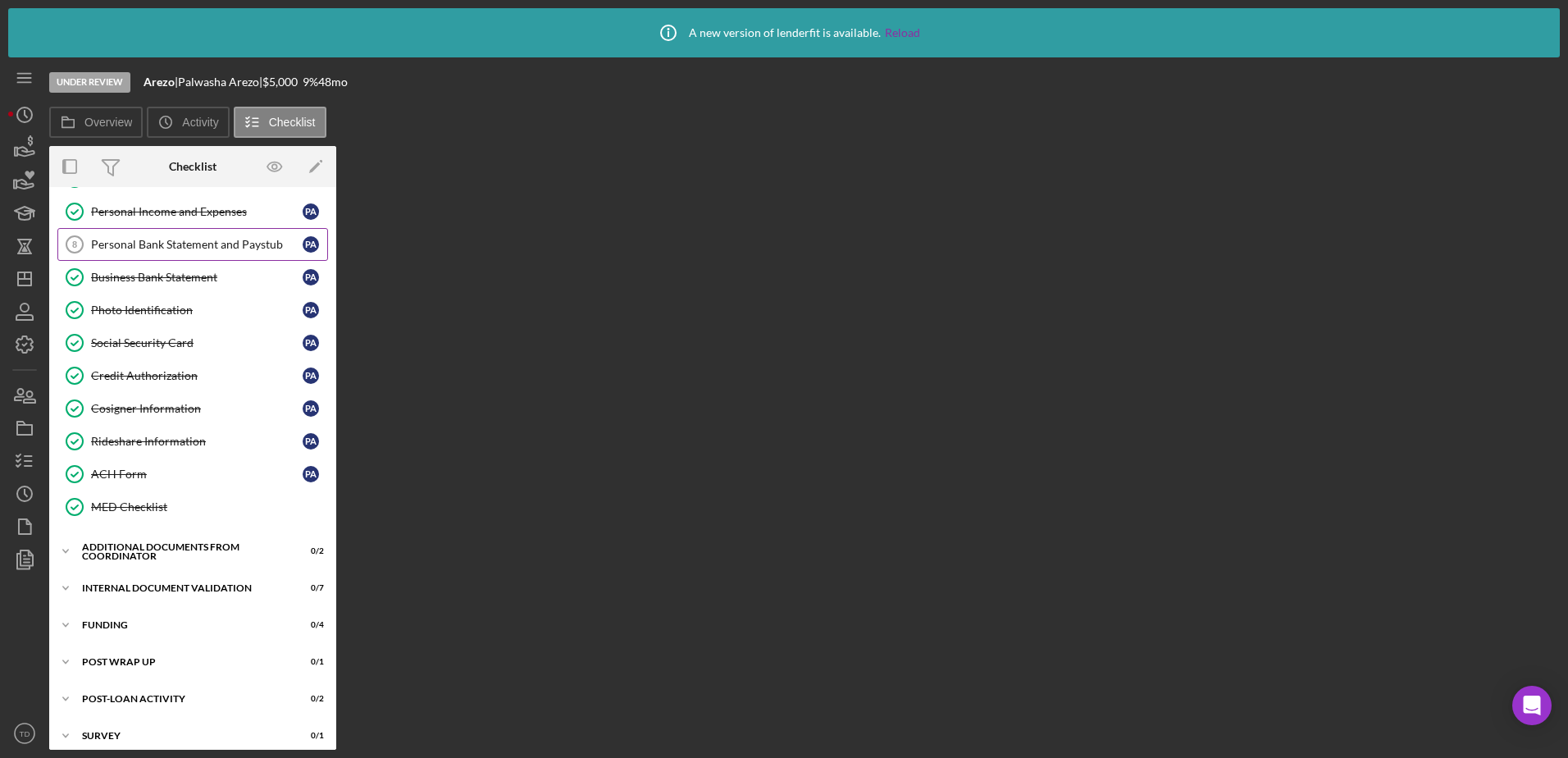
scroll to position [242, 0]
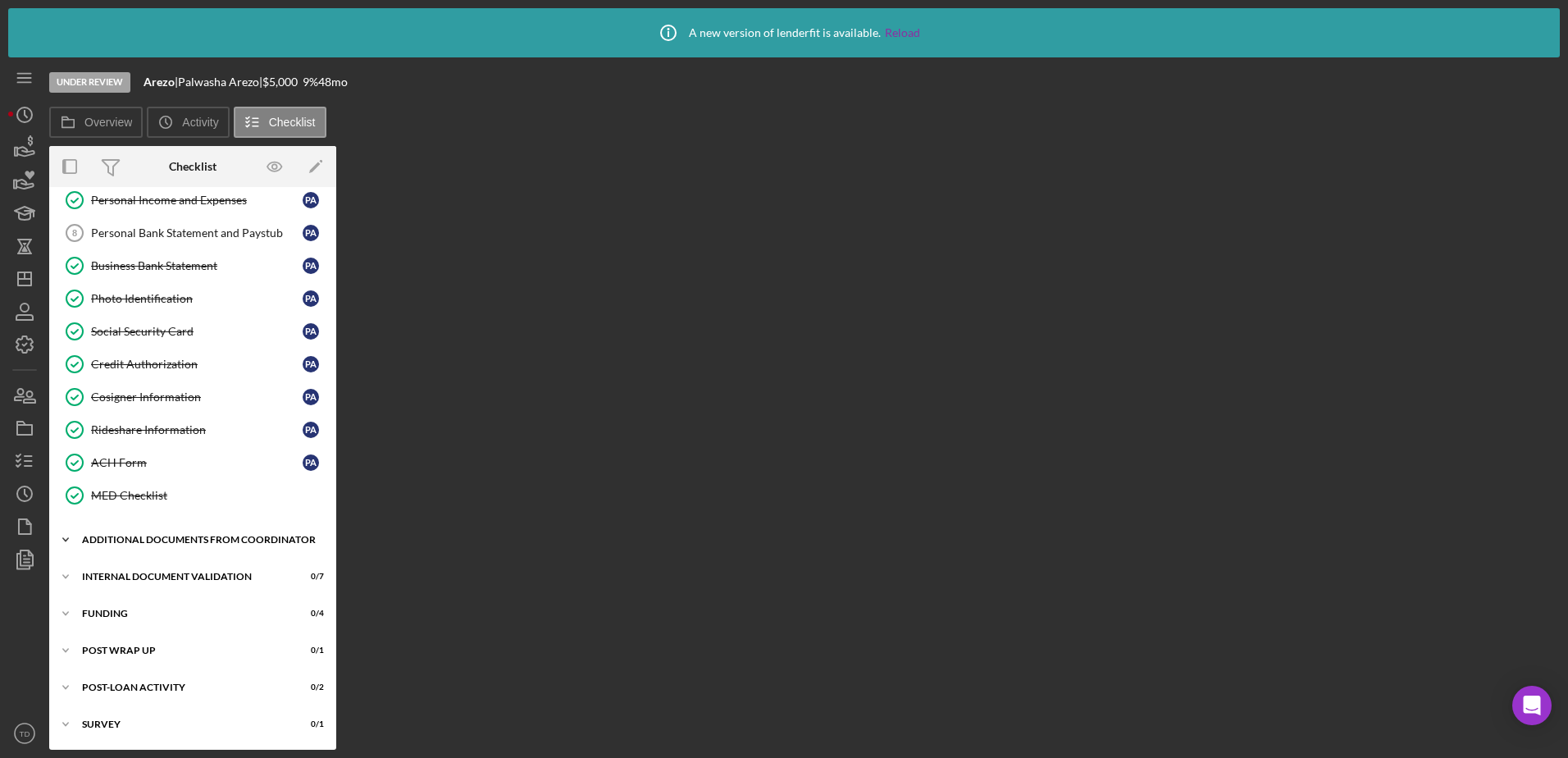
click at [173, 542] on div "Additional Documents from Coordinator" at bounding box center [199, 539] width 234 height 10
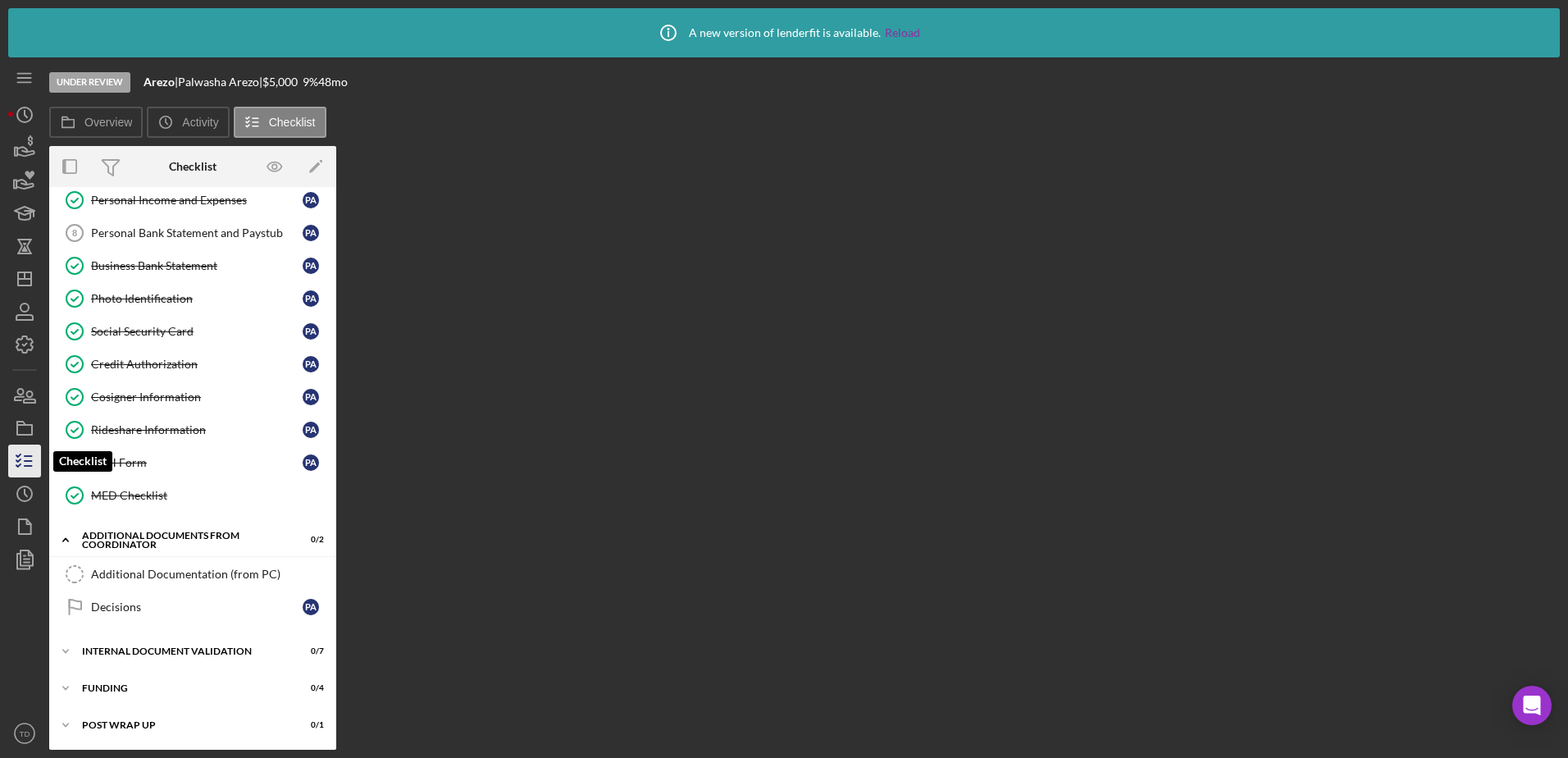
click at [24, 450] on icon "button" at bounding box center [25, 461] width 41 height 41
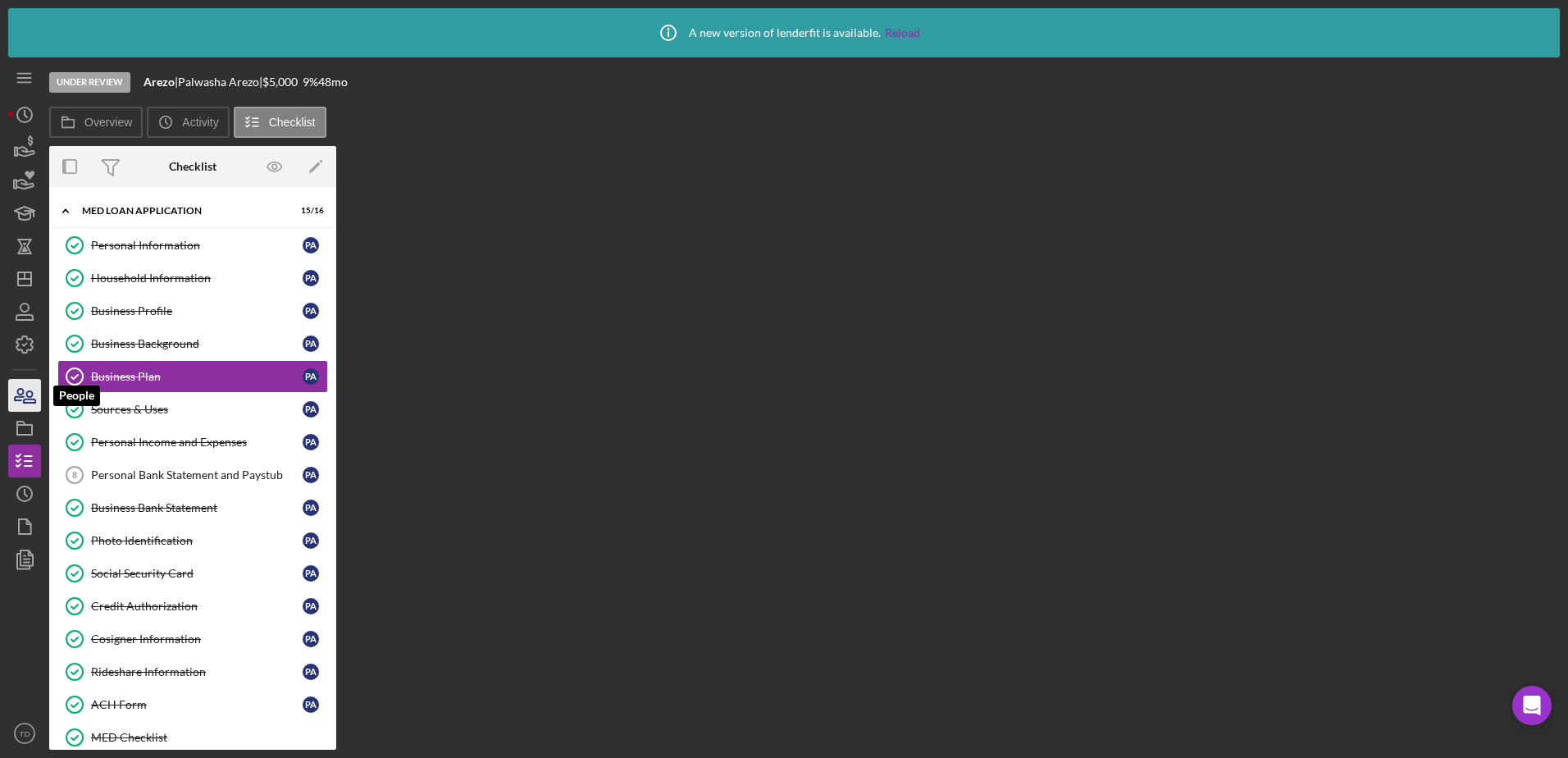
click at [26, 402] on icon "button" at bounding box center [29, 396] width 11 height 11
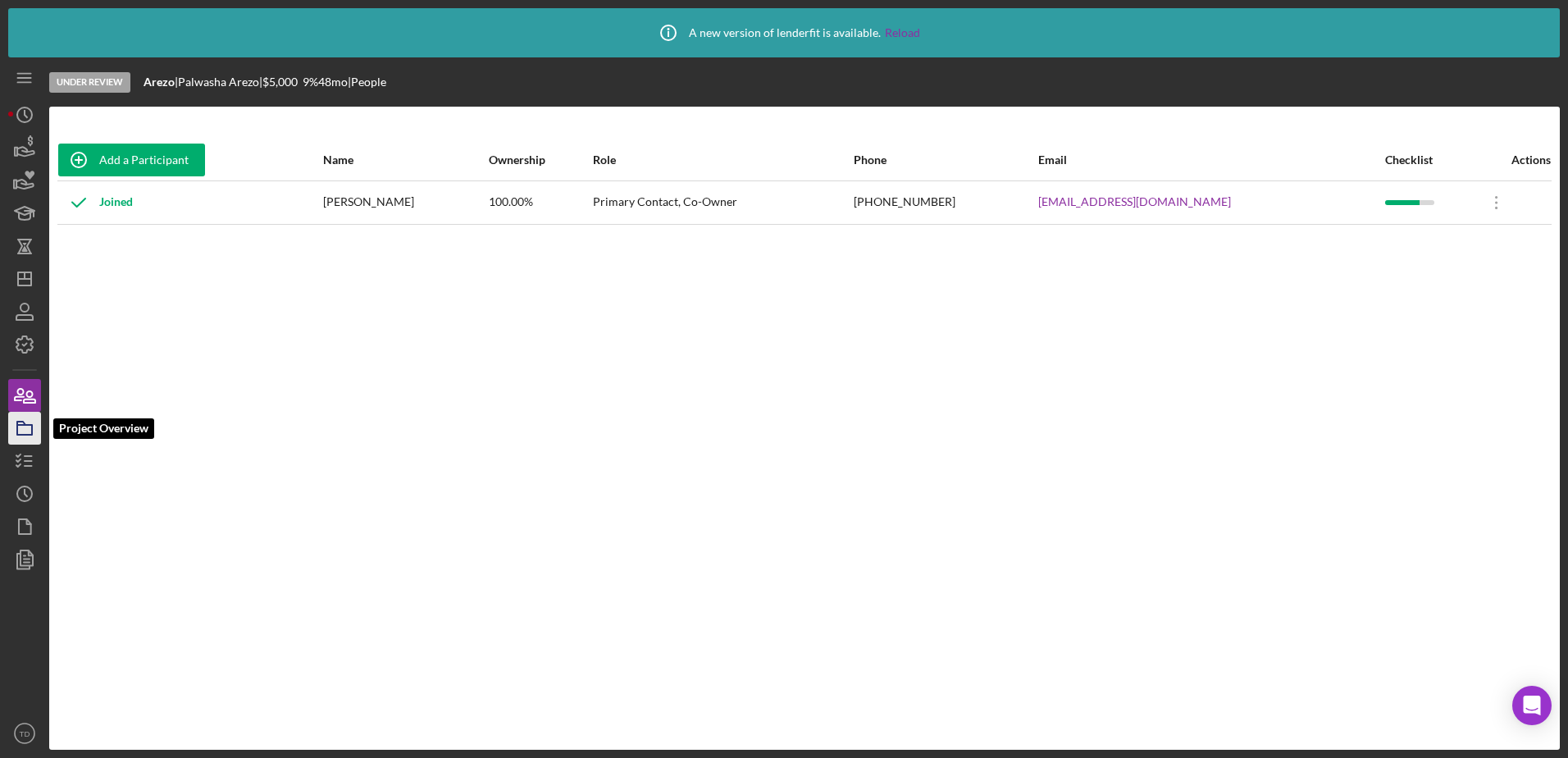
click at [19, 439] on icon "button" at bounding box center [25, 428] width 41 height 41
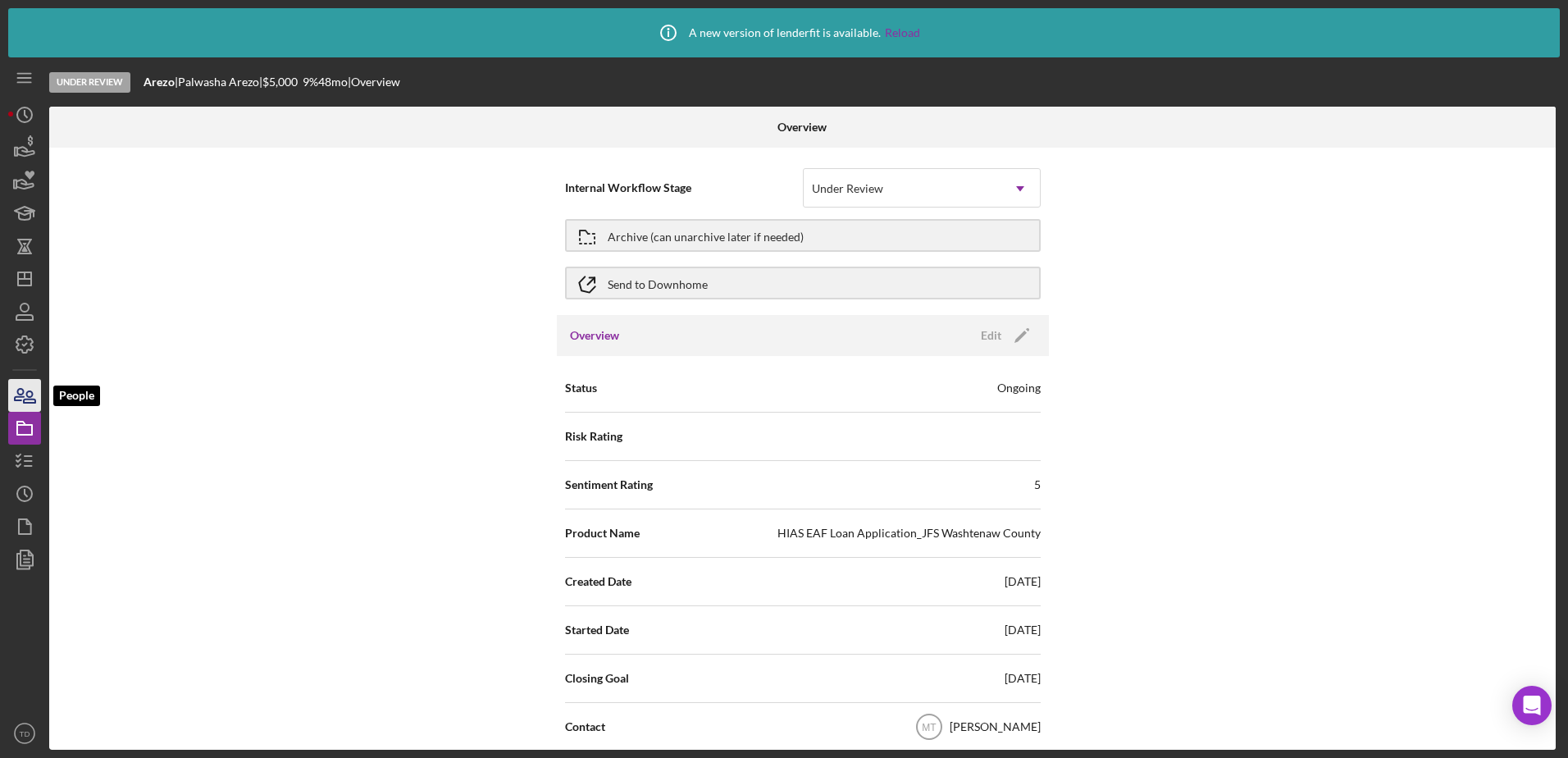
click at [26, 402] on icon "button" at bounding box center [29, 396] width 11 height 11
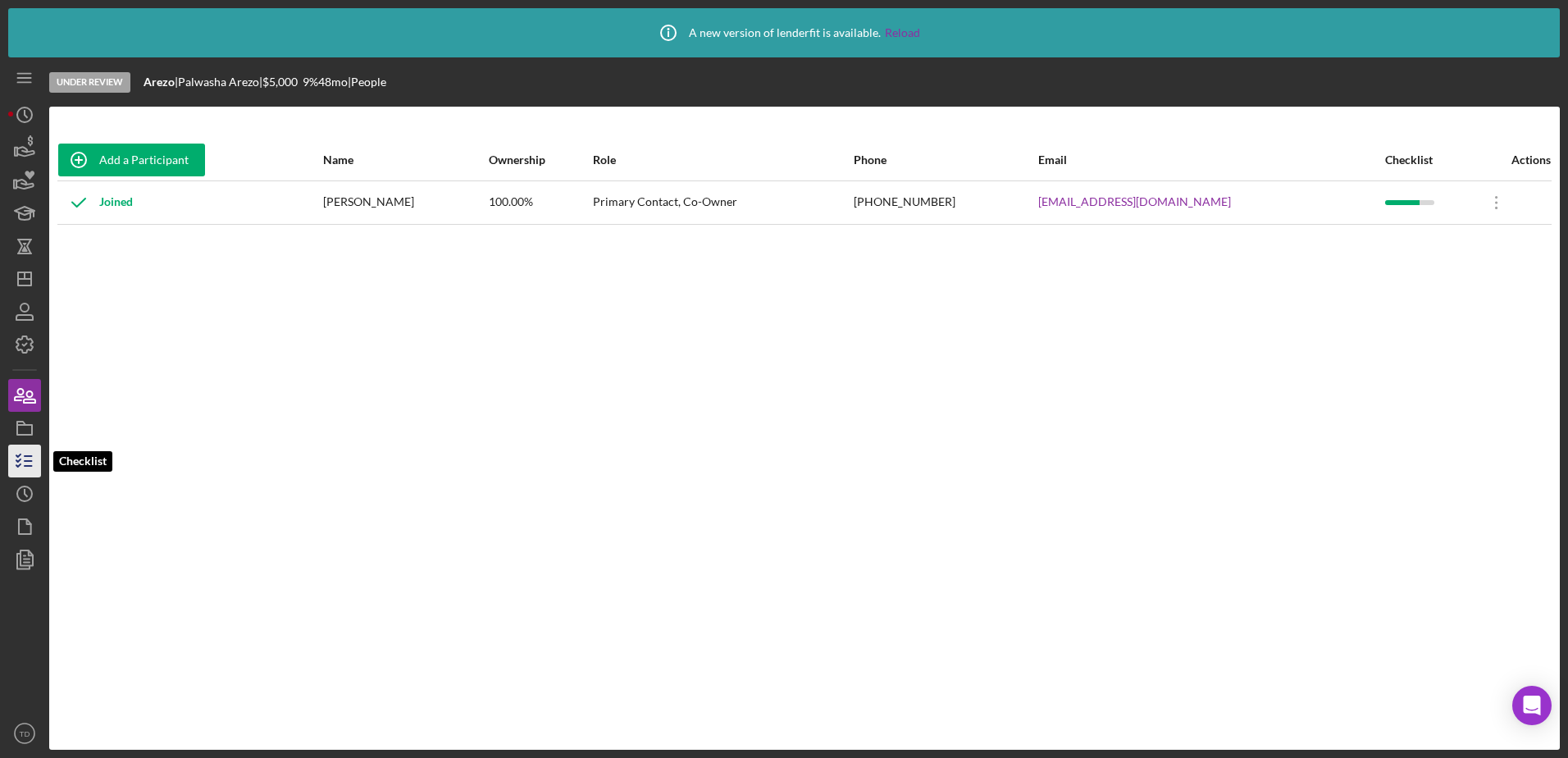
click at [23, 453] on icon "button" at bounding box center [25, 461] width 41 height 41
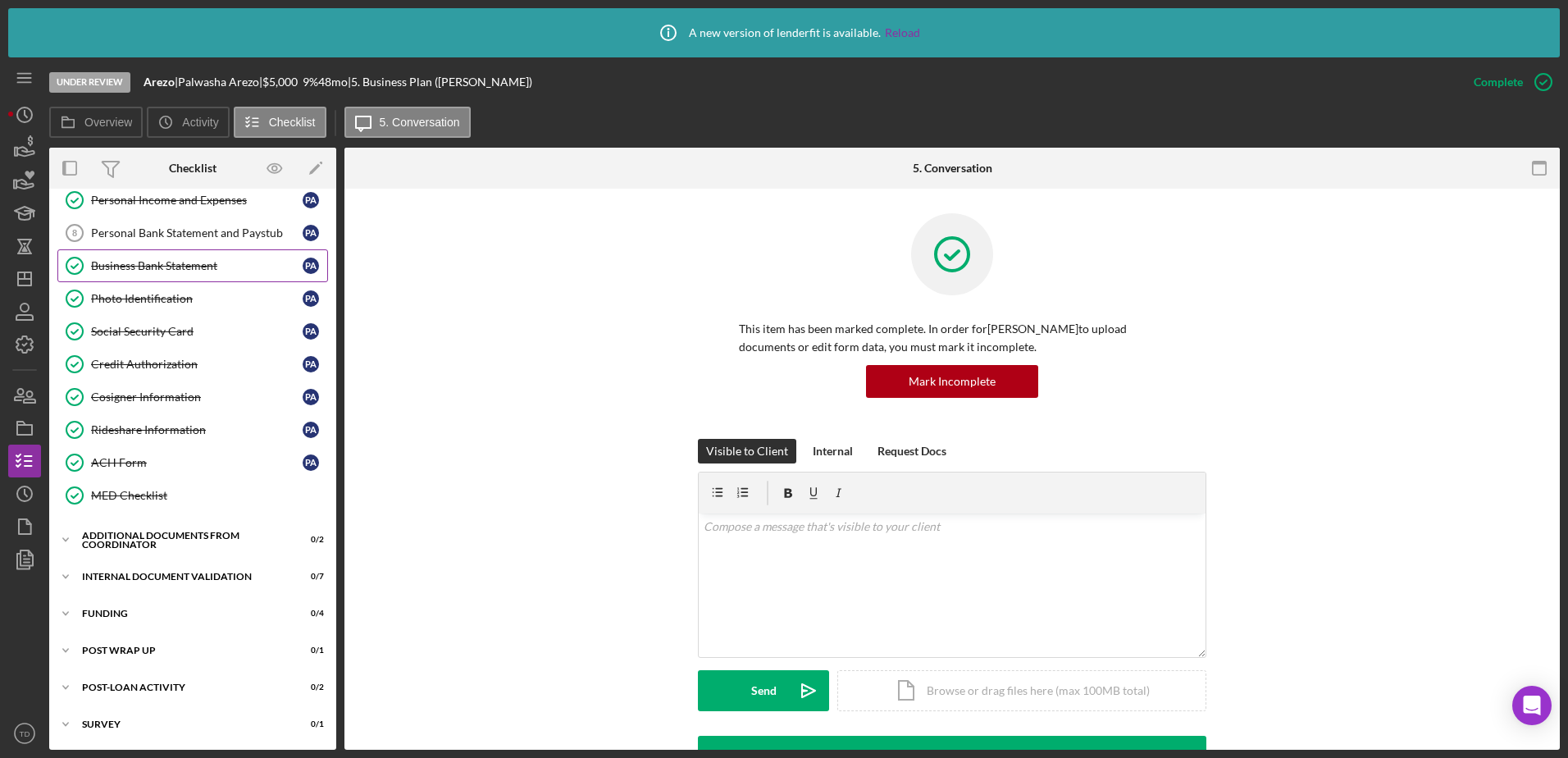
scroll to position [244, 0]
click at [20, 118] on icon "Icon/History" at bounding box center [25, 115] width 41 height 41
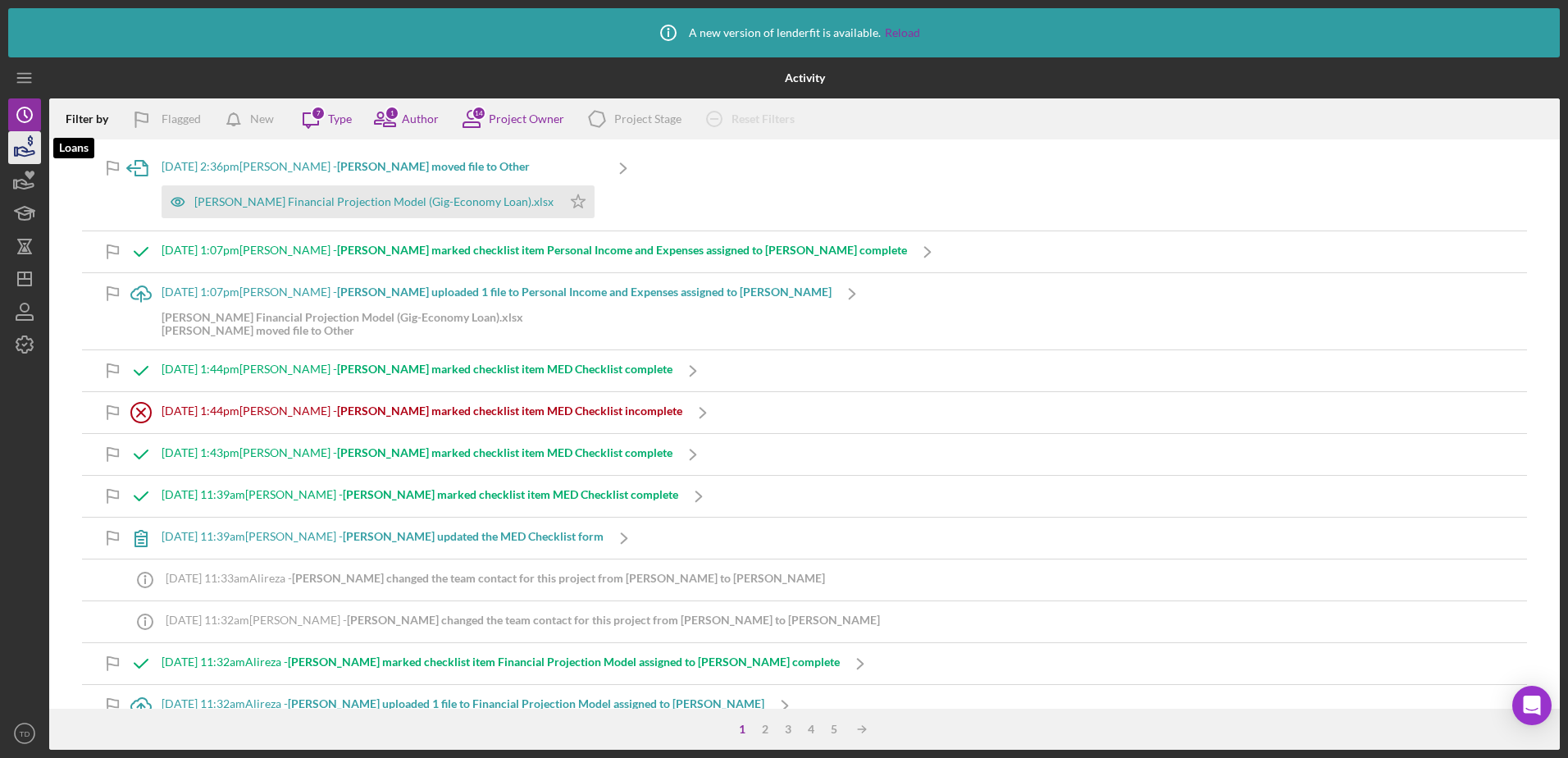
click at [21, 137] on icon "button" at bounding box center [25, 147] width 41 height 41
